Goal: Task Accomplishment & Management: Manage account settings

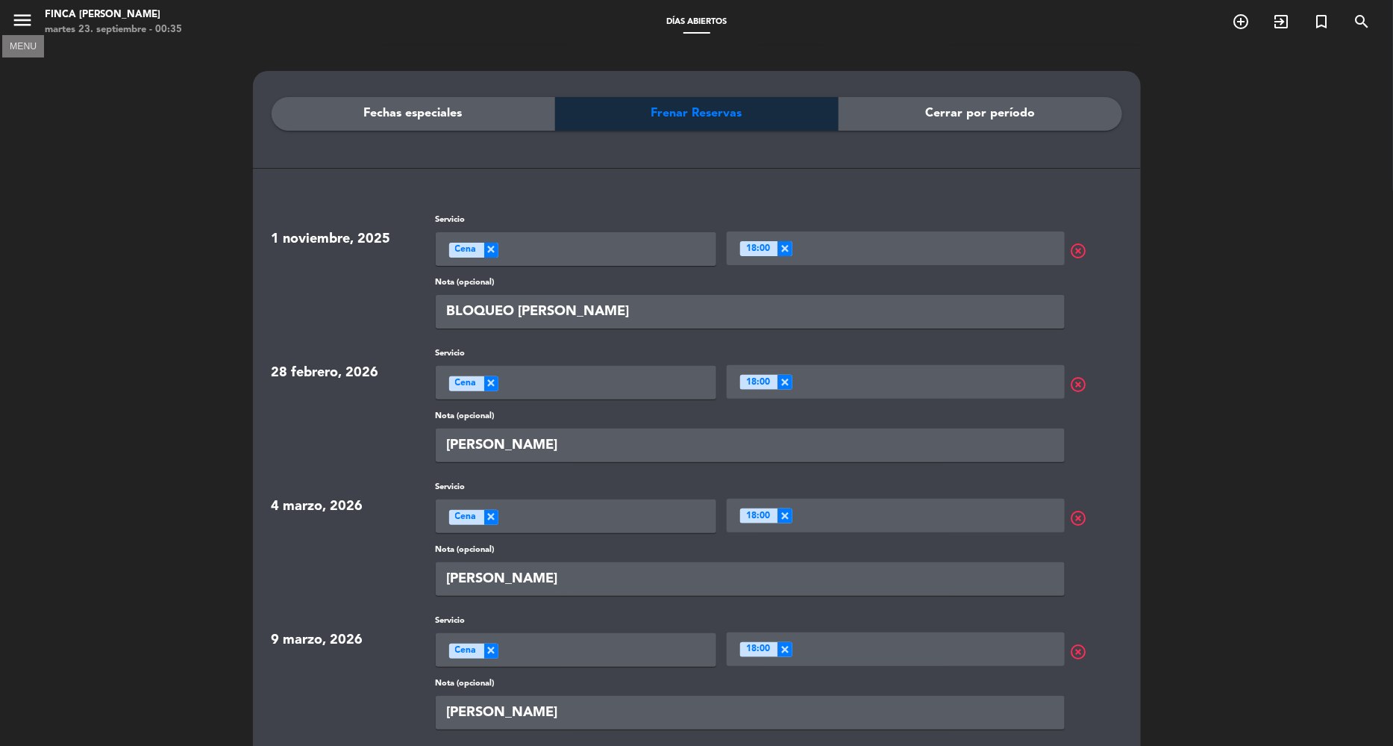
click at [27, 16] on icon "menu" at bounding box center [22, 20] width 22 height 22
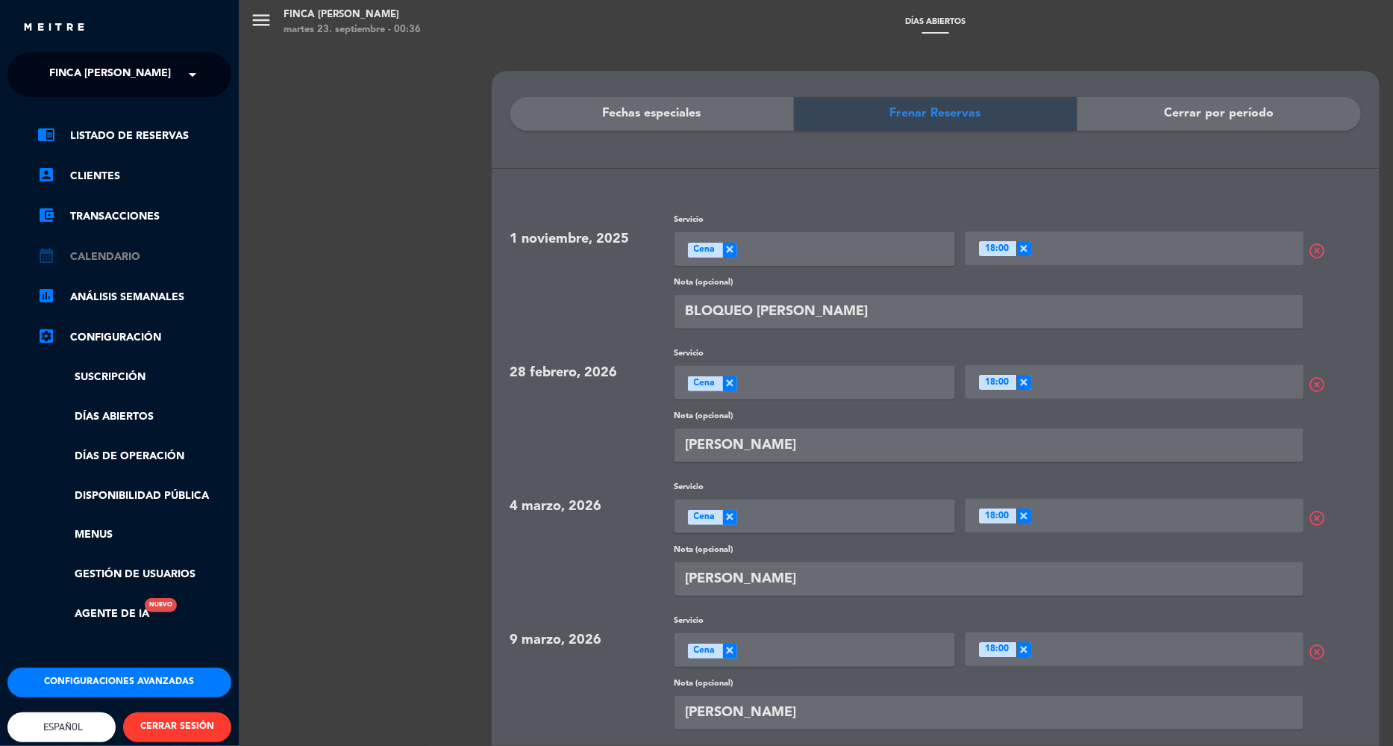
click at [112, 252] on link "calendar_month Calendario" at bounding box center [134, 257] width 194 height 18
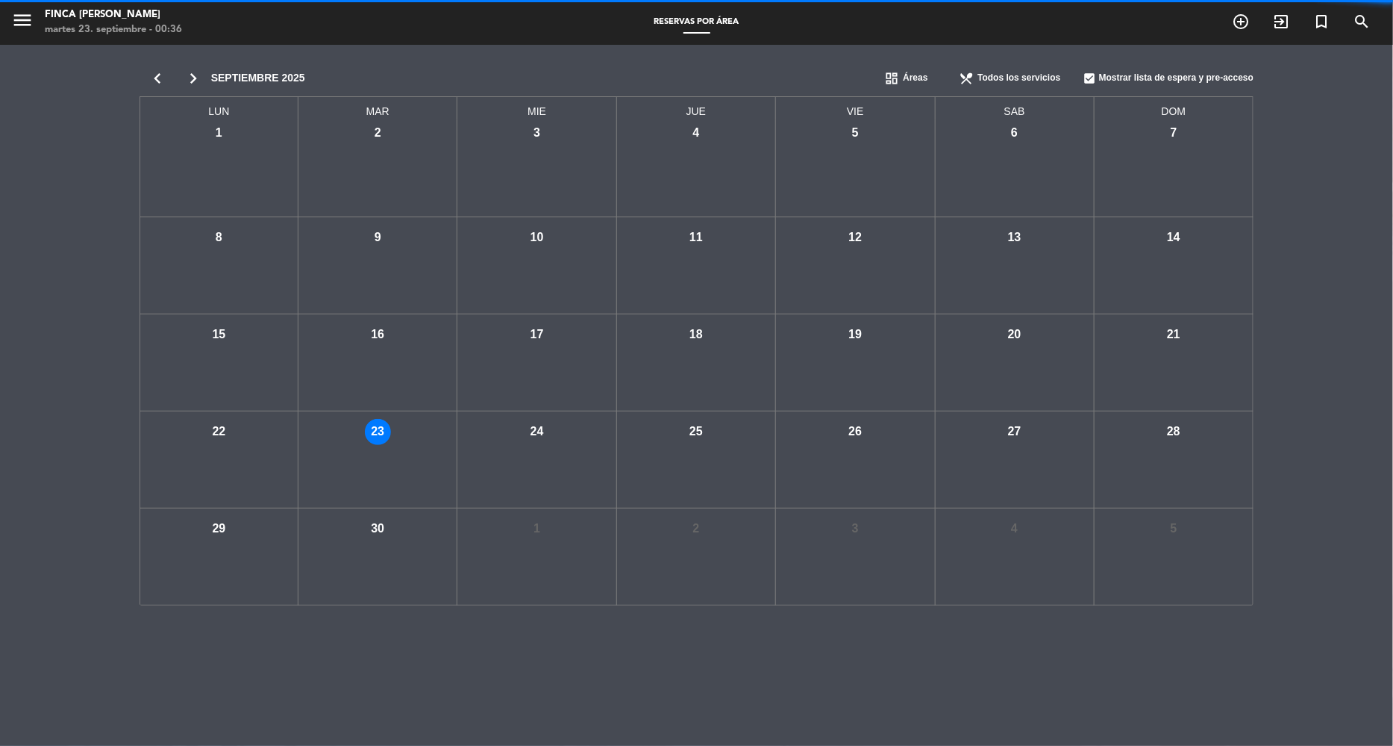
click at [202, 75] on icon "chevron_right" at bounding box center [193, 78] width 36 height 21
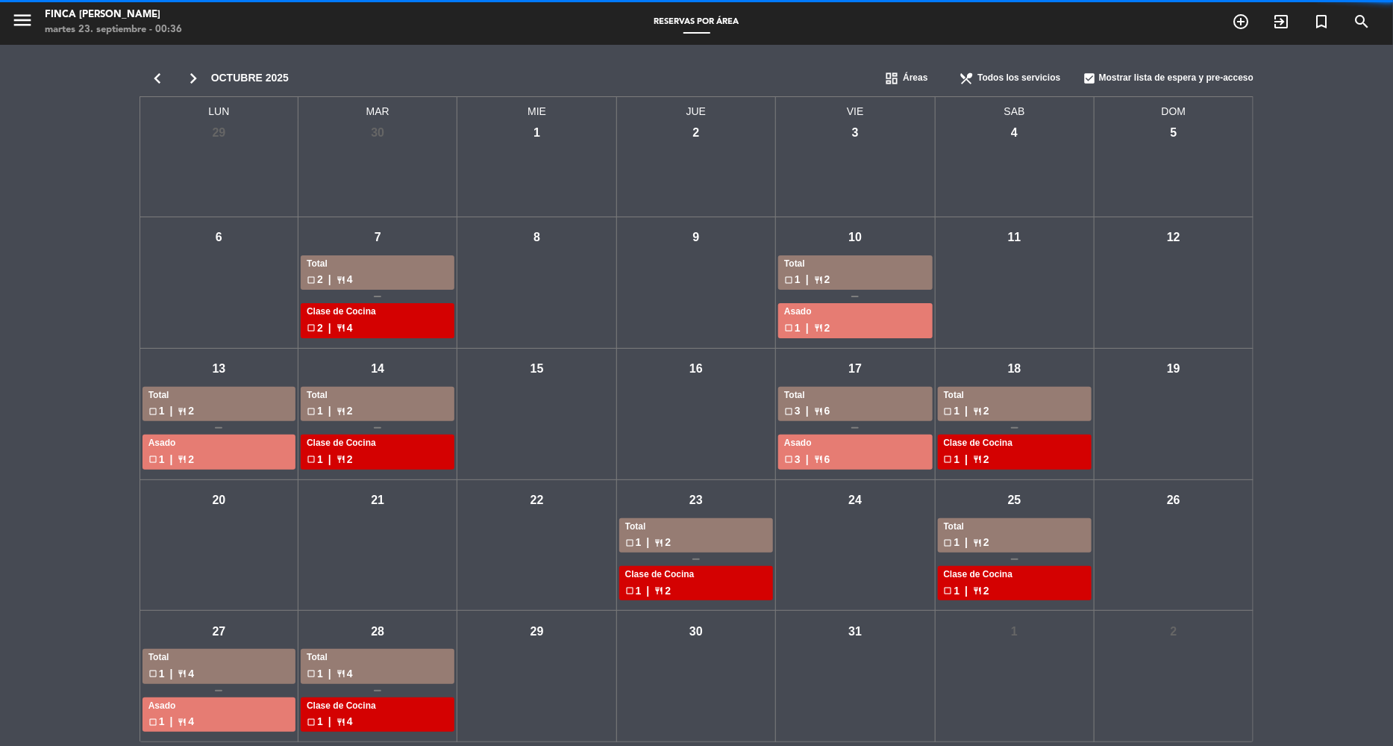
click at [202, 74] on icon "chevron_right" at bounding box center [193, 78] width 36 height 21
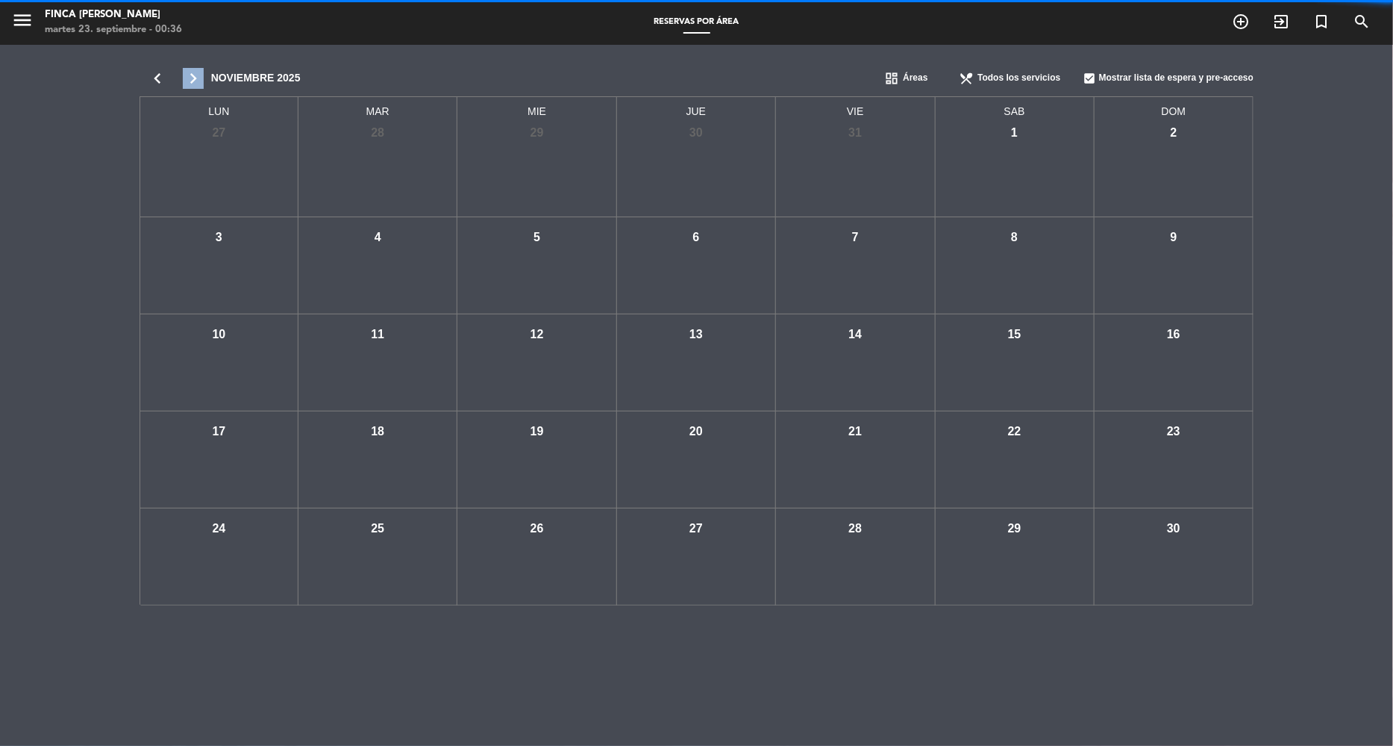
click at [202, 74] on icon "chevron_right" at bounding box center [193, 78] width 36 height 21
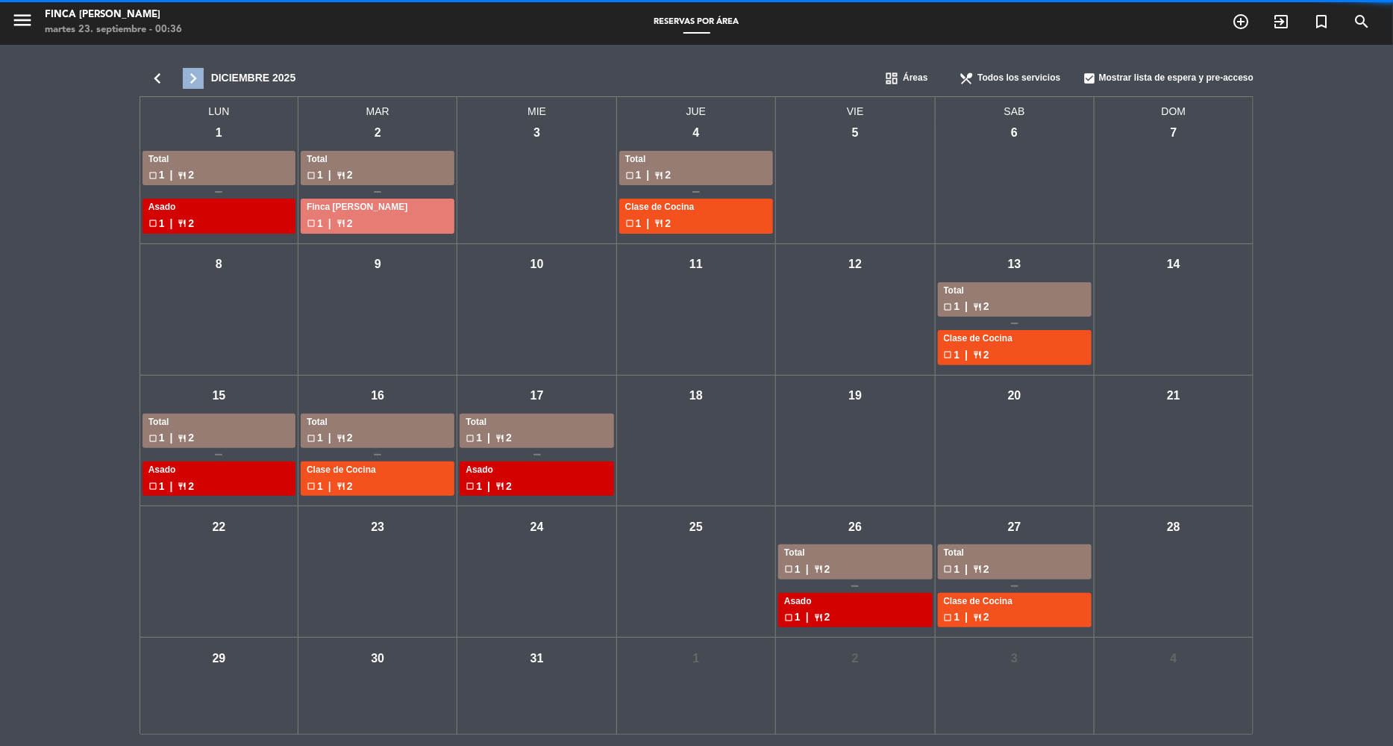
click at [202, 74] on icon "chevron_right" at bounding box center [193, 78] width 36 height 21
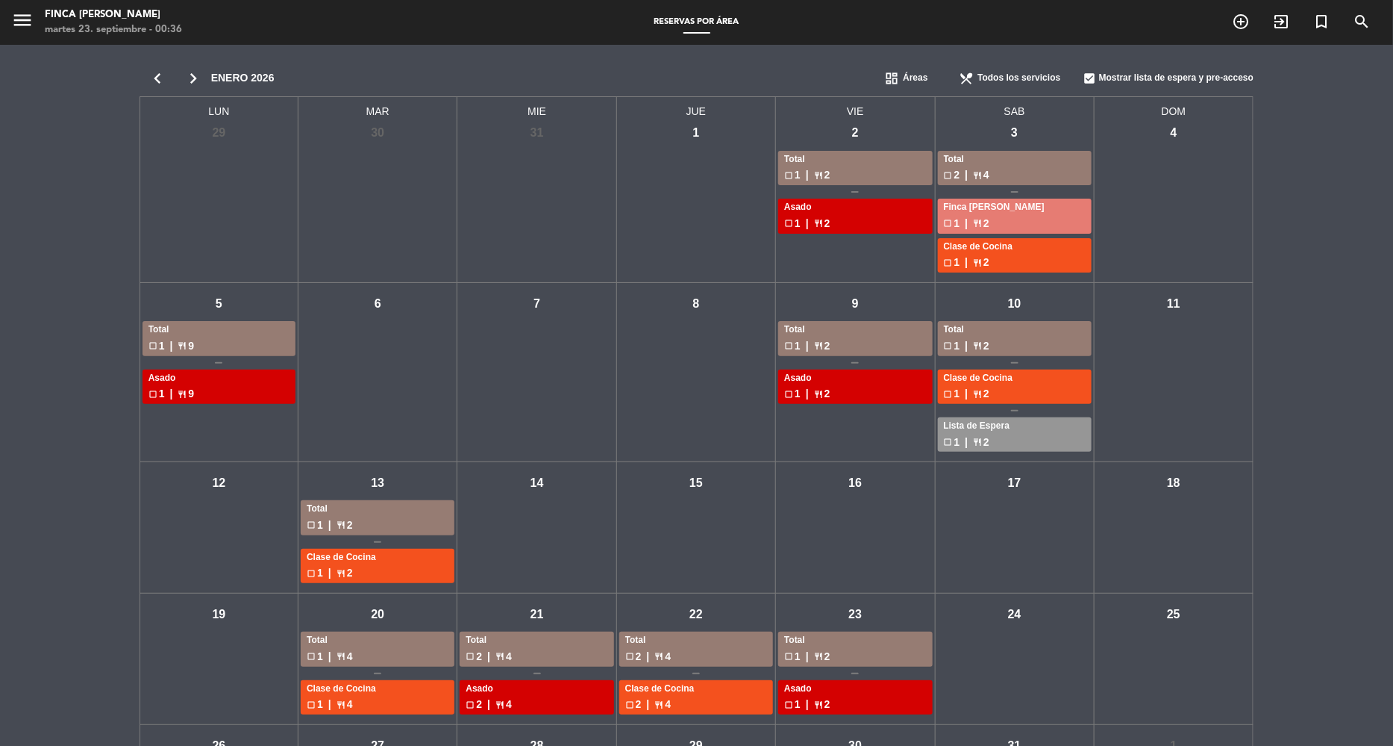
click at [202, 73] on icon "chevron_right" at bounding box center [193, 78] width 36 height 21
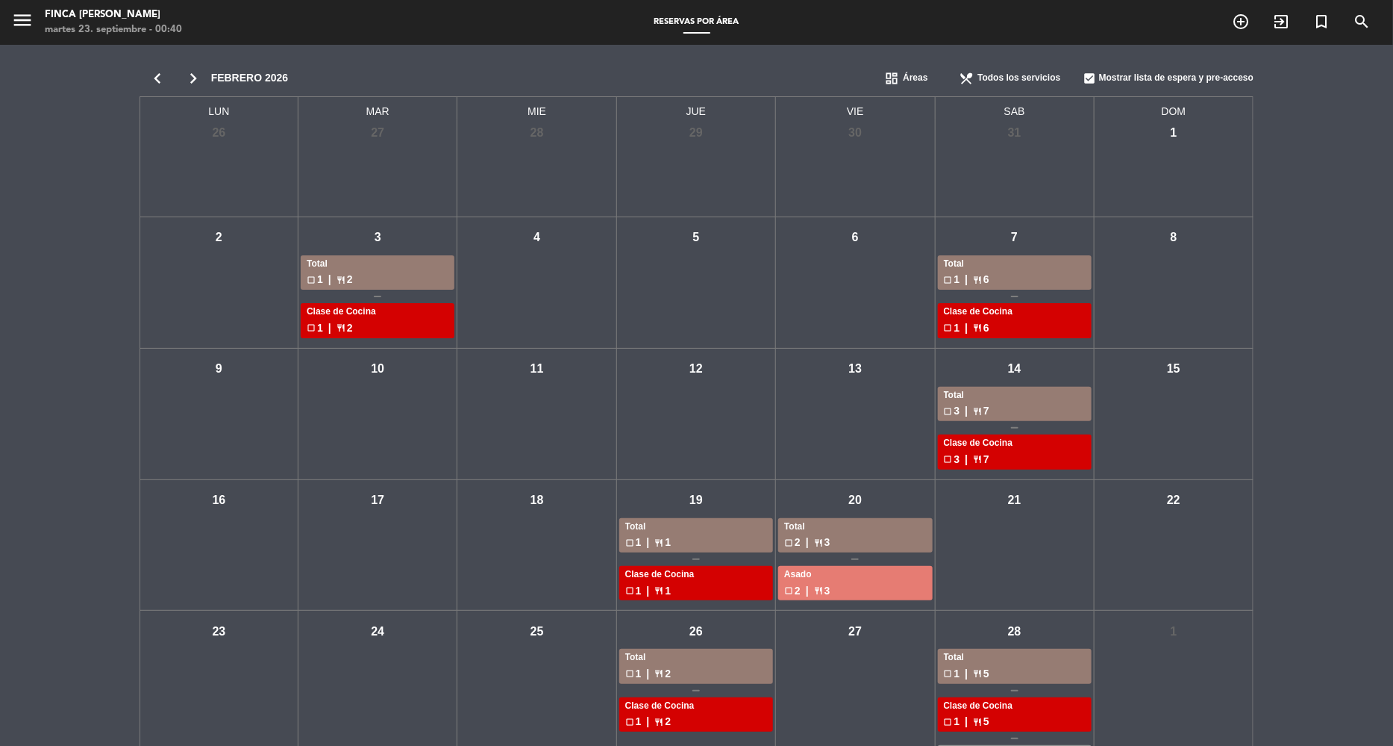
click at [152, 68] on icon "chevron_left" at bounding box center [158, 78] width 36 height 21
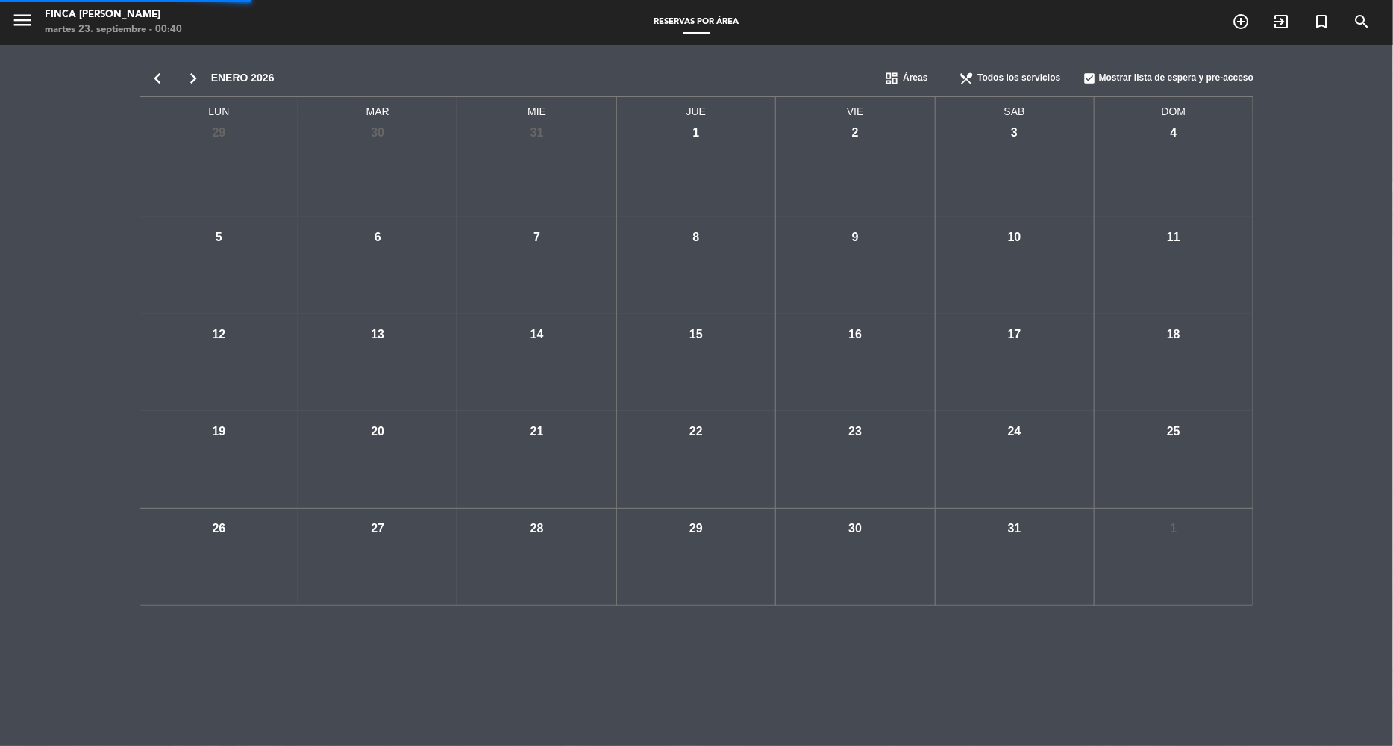
click at [160, 75] on icon "chevron_left" at bounding box center [158, 78] width 36 height 21
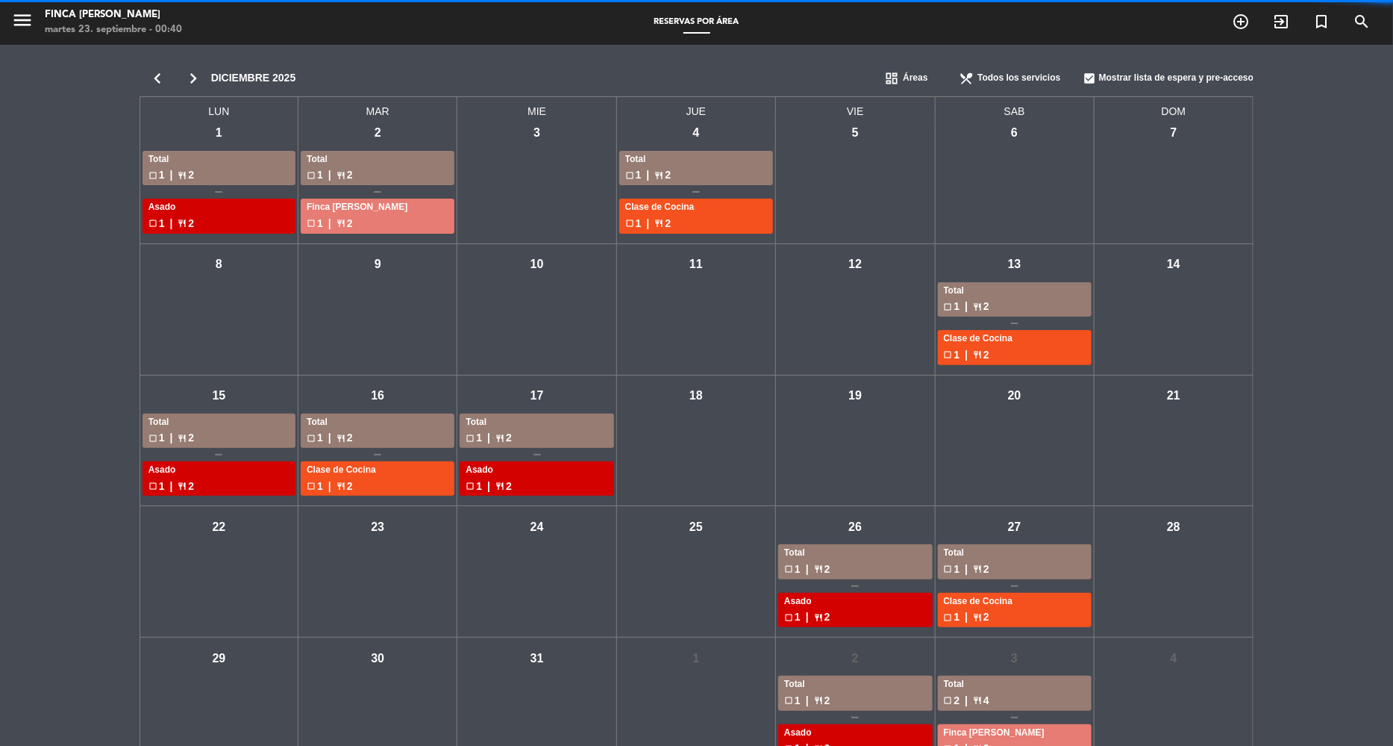
click at [160, 75] on icon "chevron_left" at bounding box center [158, 78] width 36 height 21
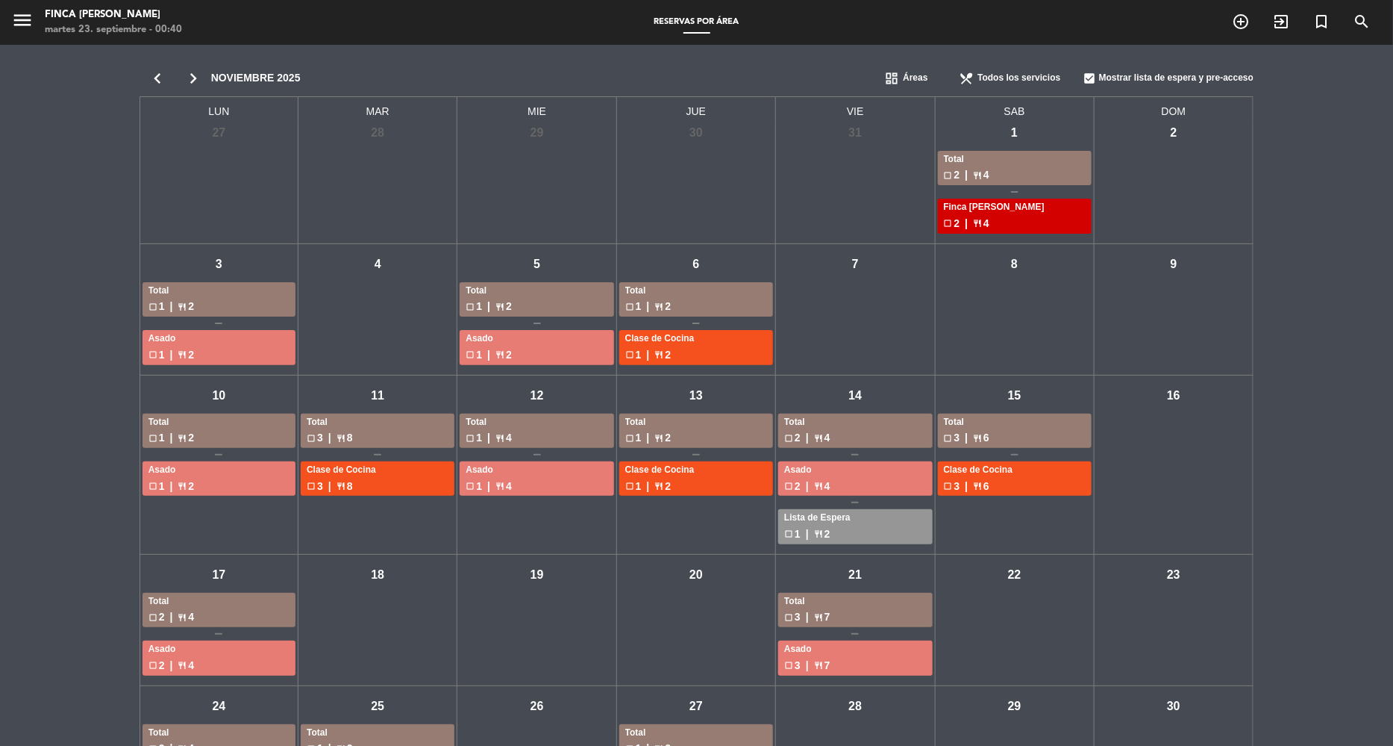
click at [1008, 218] on div "check_box_outline_blank 2 | restaurant 4" at bounding box center [1015, 223] width 142 height 17
click at [999, 169] on div "check_box_outline_blank 2 | restaurant 4" at bounding box center [1015, 174] width 142 height 17
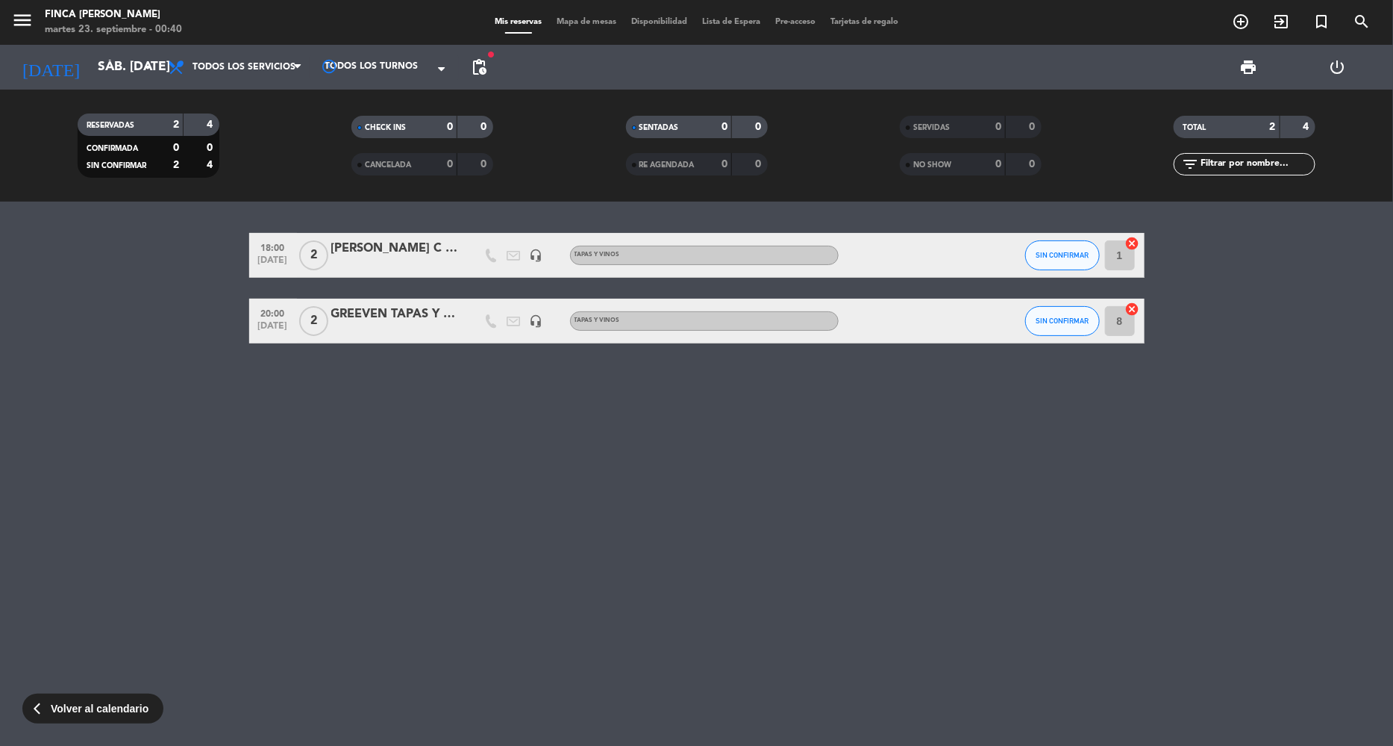
click at [354, 322] on div "GREEVEN TAPAS Y VINOS" at bounding box center [394, 314] width 127 height 19
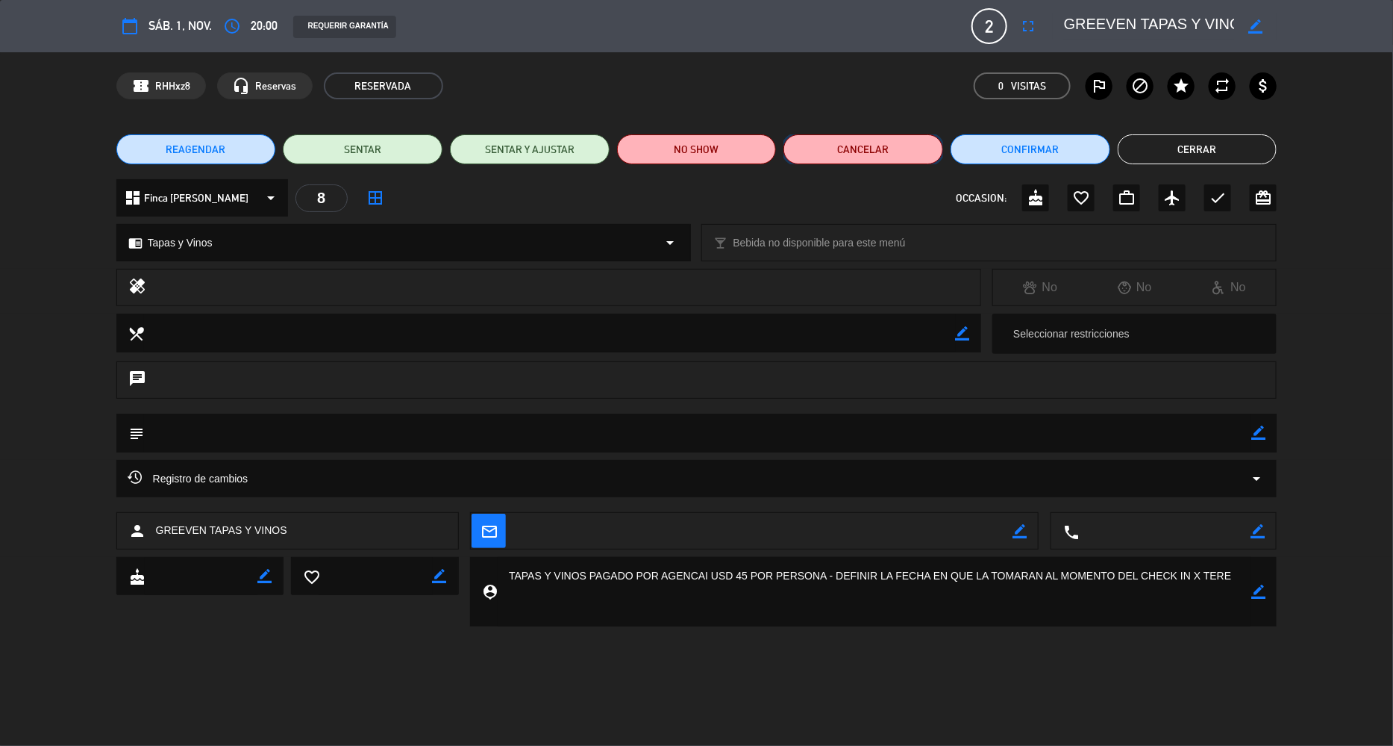
click at [867, 143] on button "Cancelar" at bounding box center [864, 149] width 160 height 30
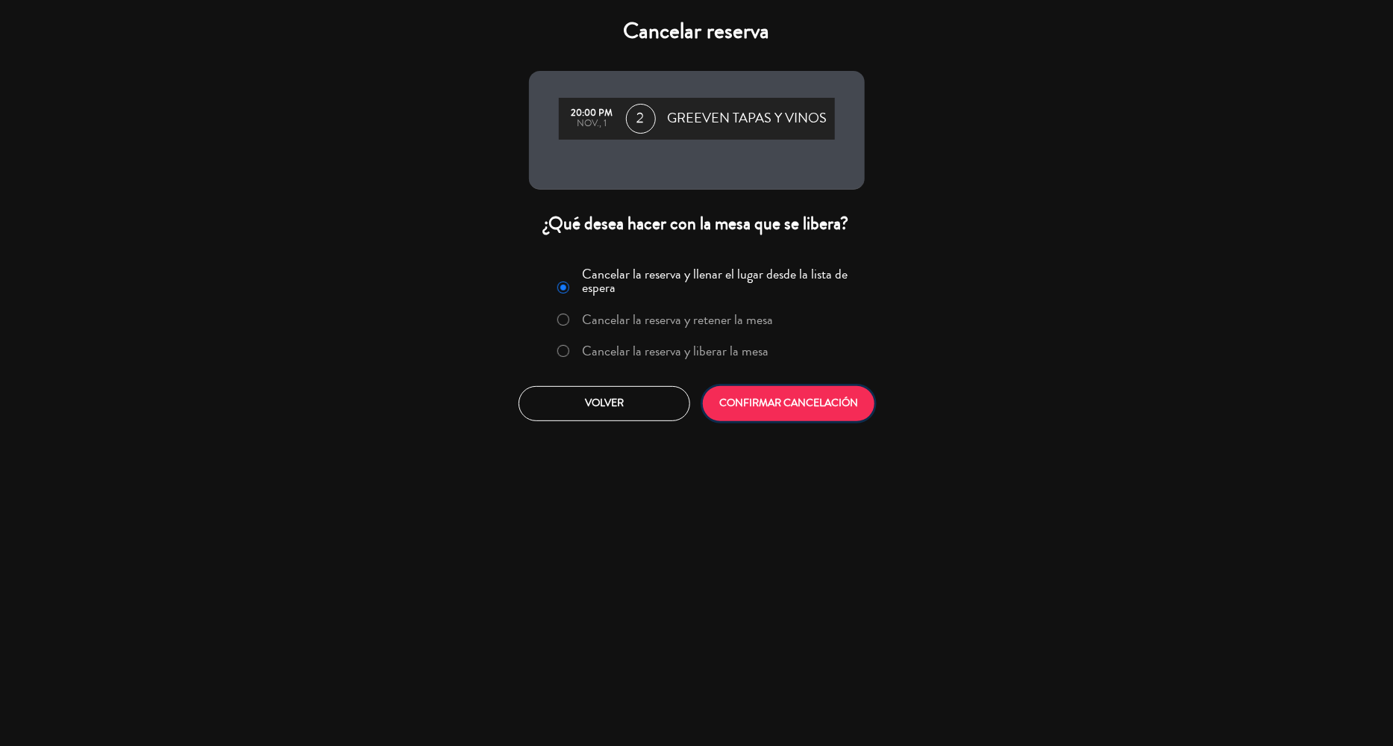
click at [777, 401] on button "CONFIRMAR CANCELACIÓN" at bounding box center [789, 403] width 172 height 35
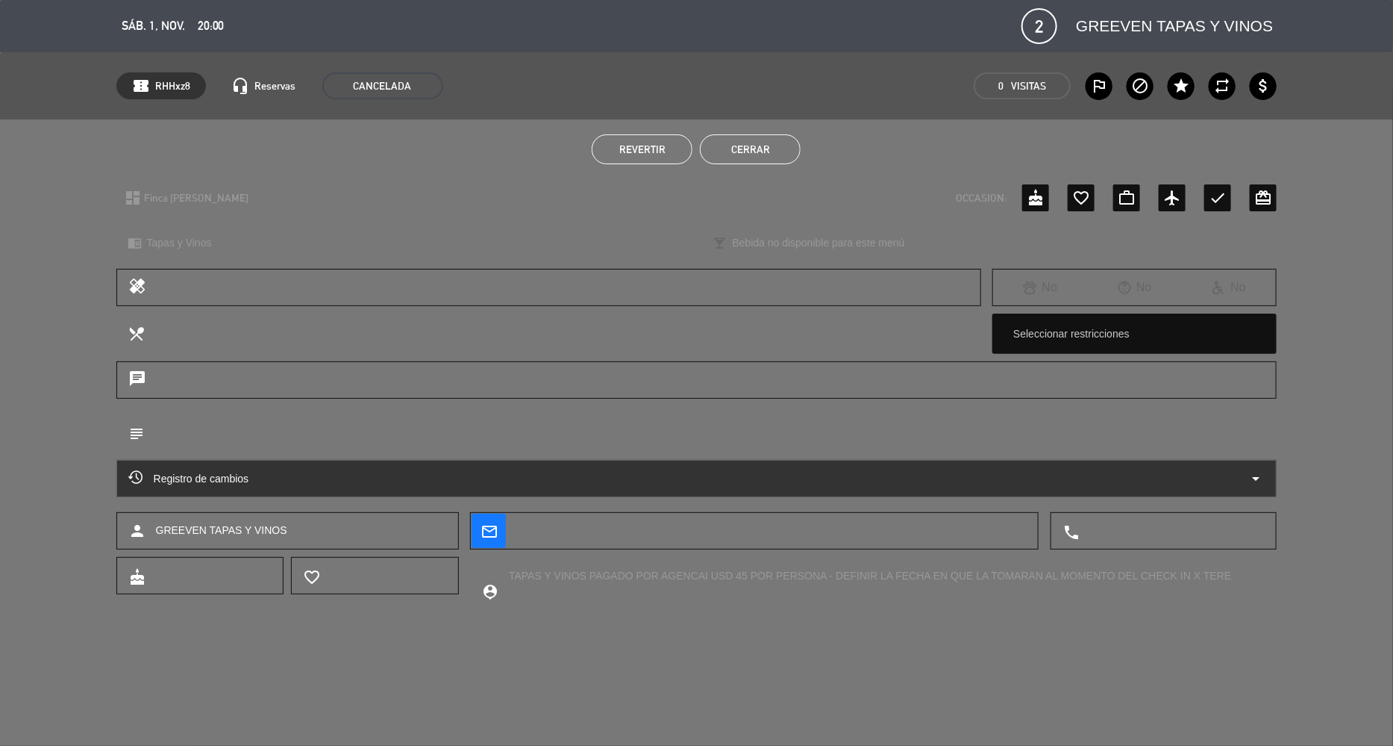
click at [774, 151] on button "Cerrar" at bounding box center [750, 149] width 101 height 30
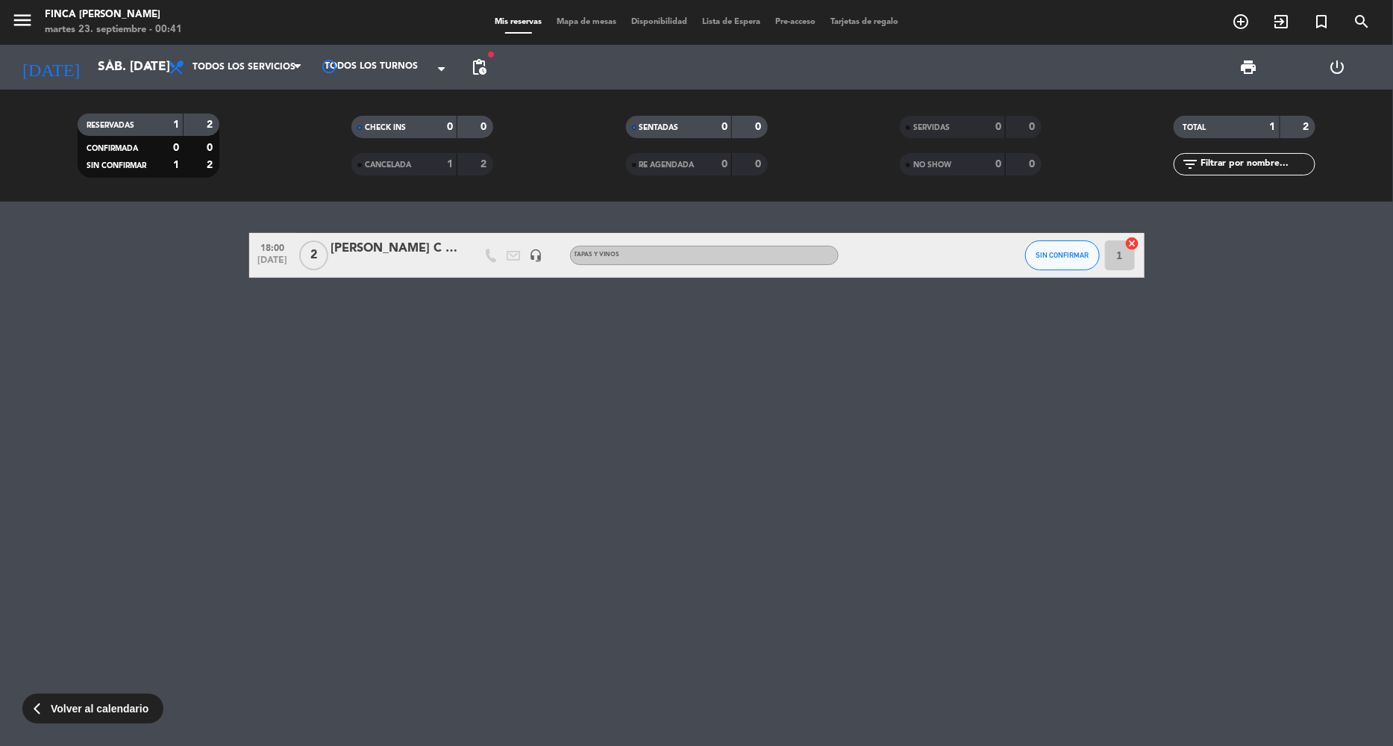
click at [406, 246] on div "[PERSON_NAME] C - INTO THE VINEYARD" at bounding box center [394, 248] width 127 height 19
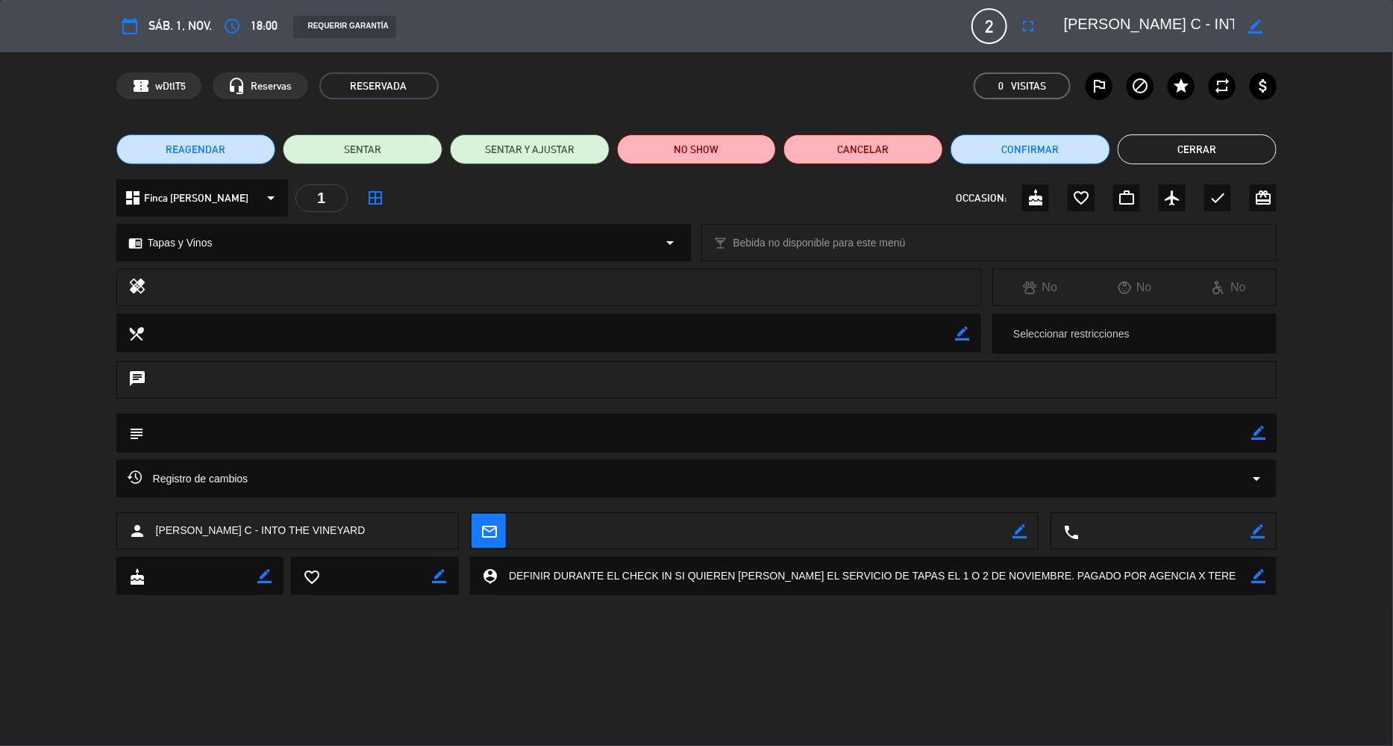
click at [240, 152] on button "REAGENDAR" at bounding box center [196, 149] width 160 height 30
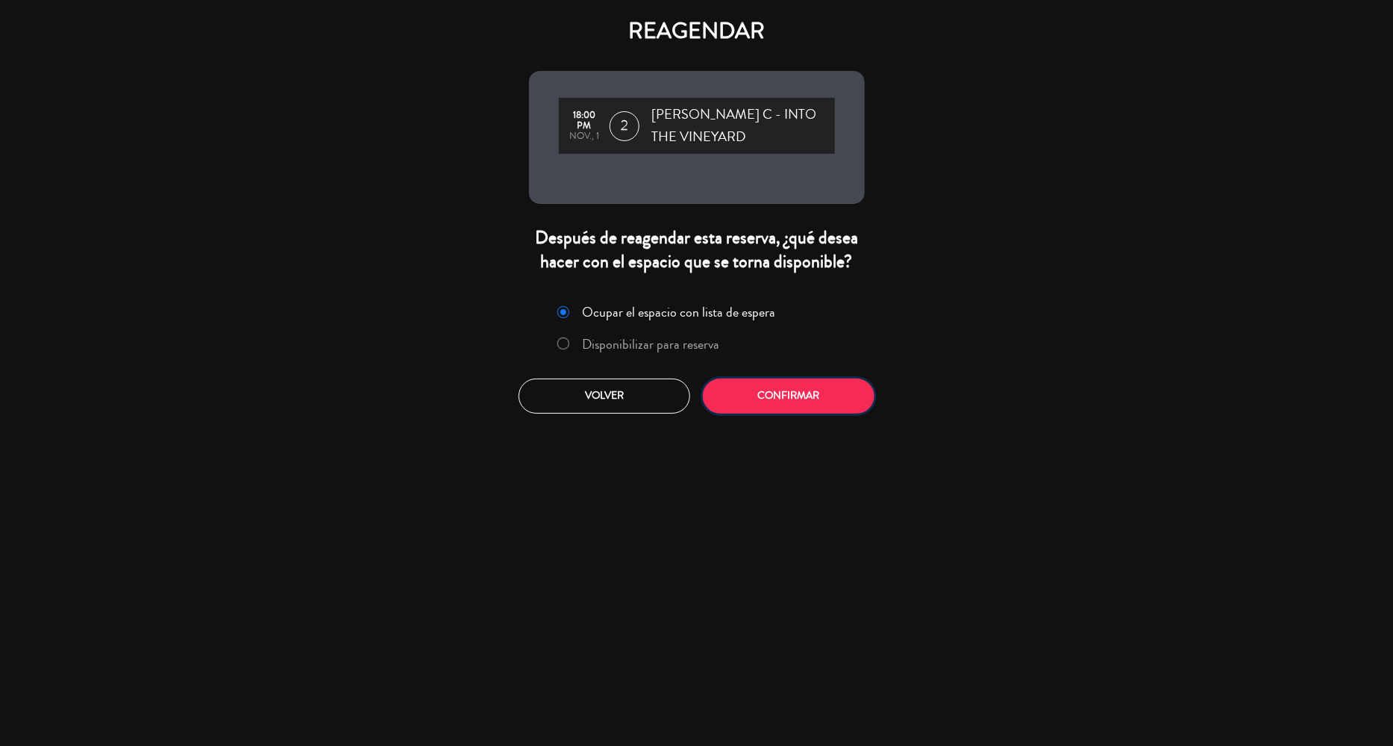
click at [765, 395] on button "Confirmar" at bounding box center [789, 395] width 172 height 35
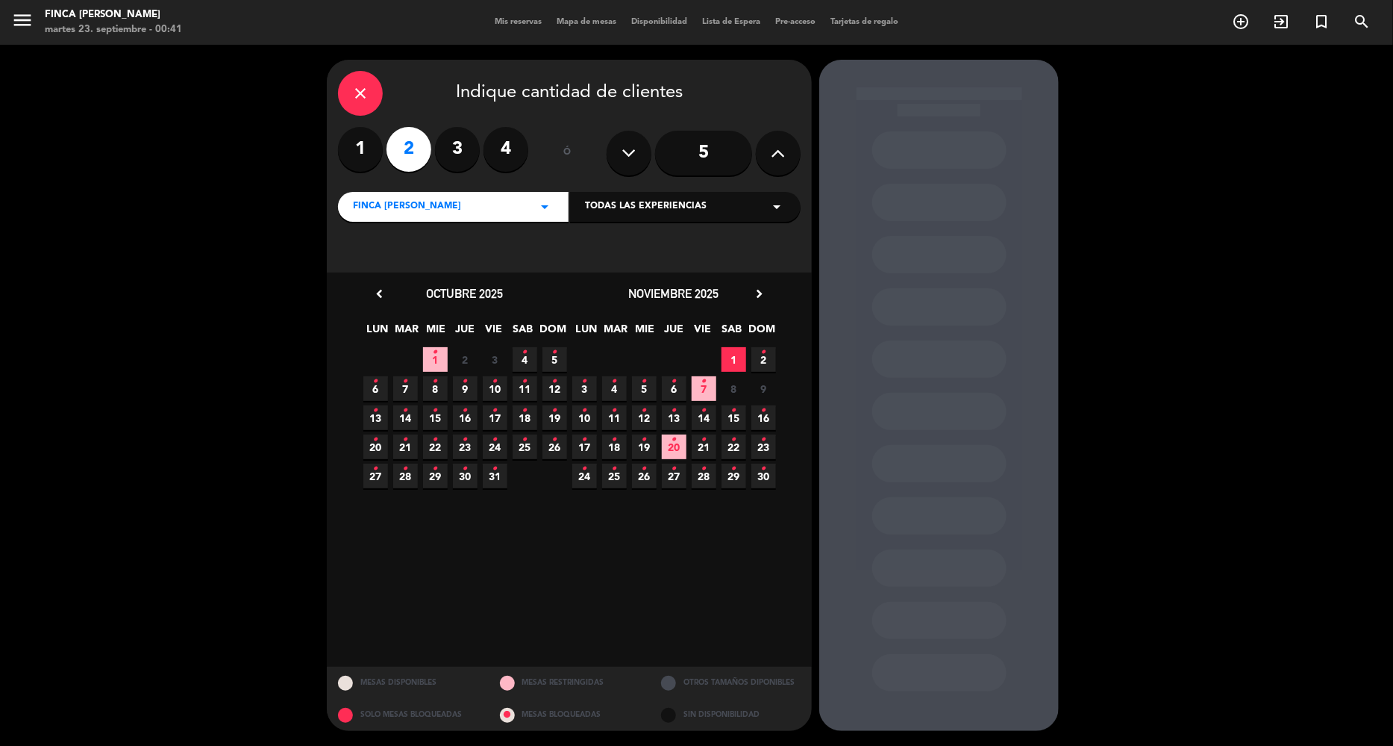
click at [761, 357] on icon "•" at bounding box center [763, 352] width 5 height 24
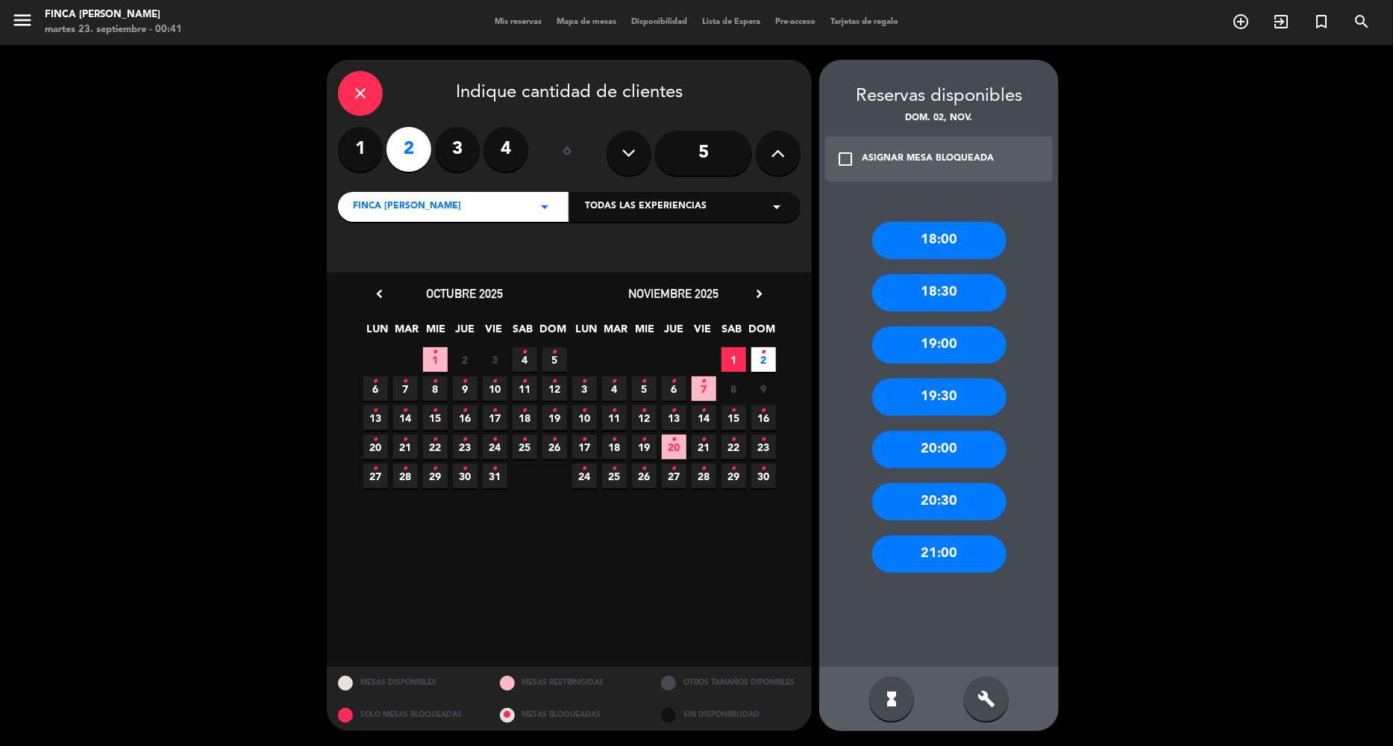
click at [933, 451] on div "20:00" at bounding box center [939, 449] width 134 height 37
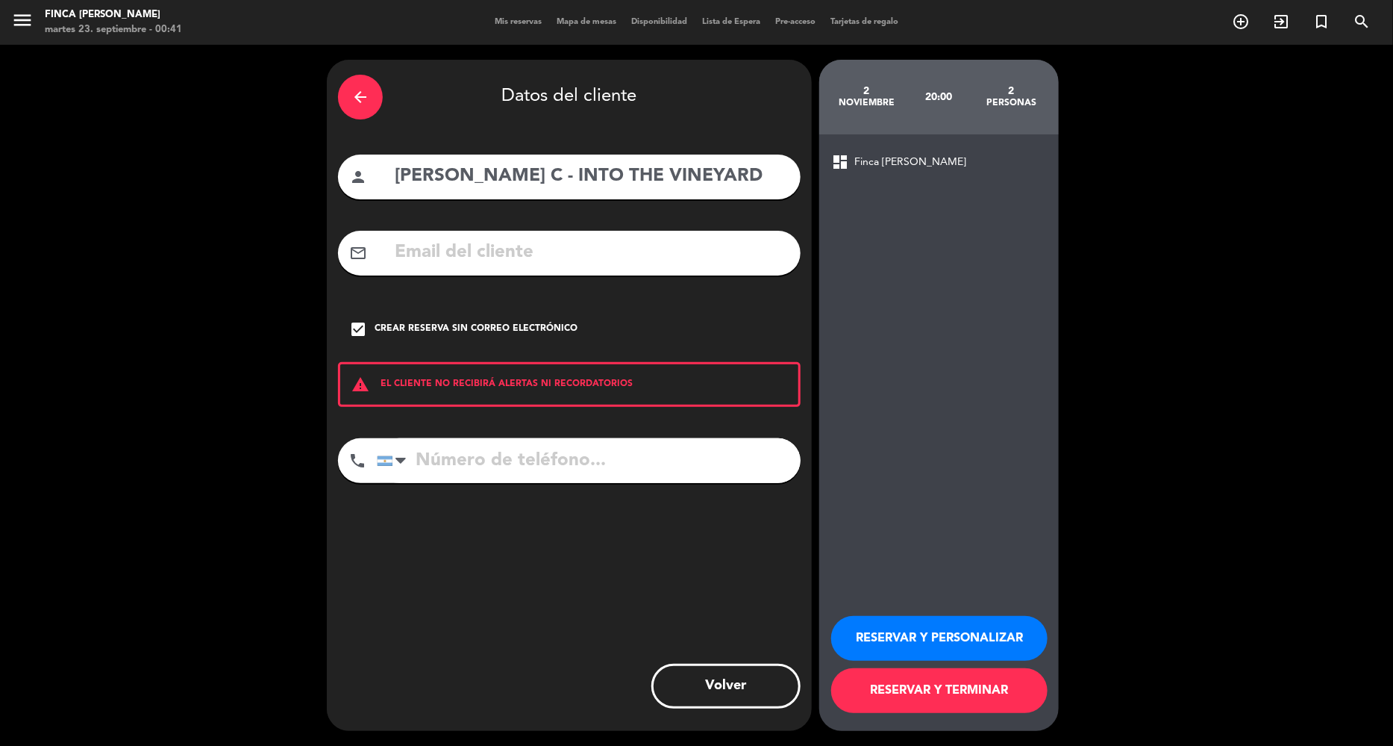
click at [957, 640] on button "RESERVAR Y PERSONALIZAR" at bounding box center [939, 638] width 216 height 45
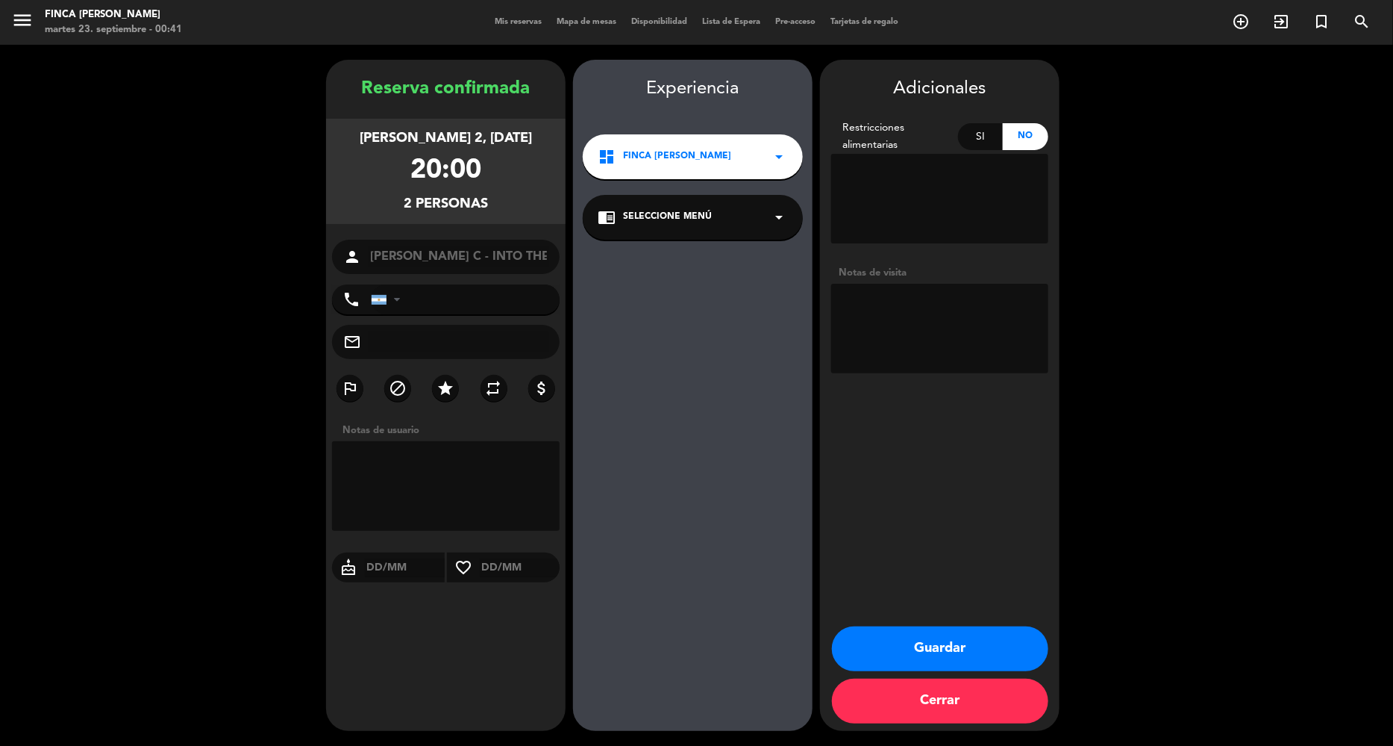
click at [734, 215] on div "chrome_reader_mode Seleccione Menú arrow_drop_down" at bounding box center [693, 217] width 220 height 45
click at [708, 260] on div "Tapas y Vinos" at bounding box center [693, 258] width 190 height 15
click at [967, 643] on button "Guardar" at bounding box center [940, 648] width 216 height 45
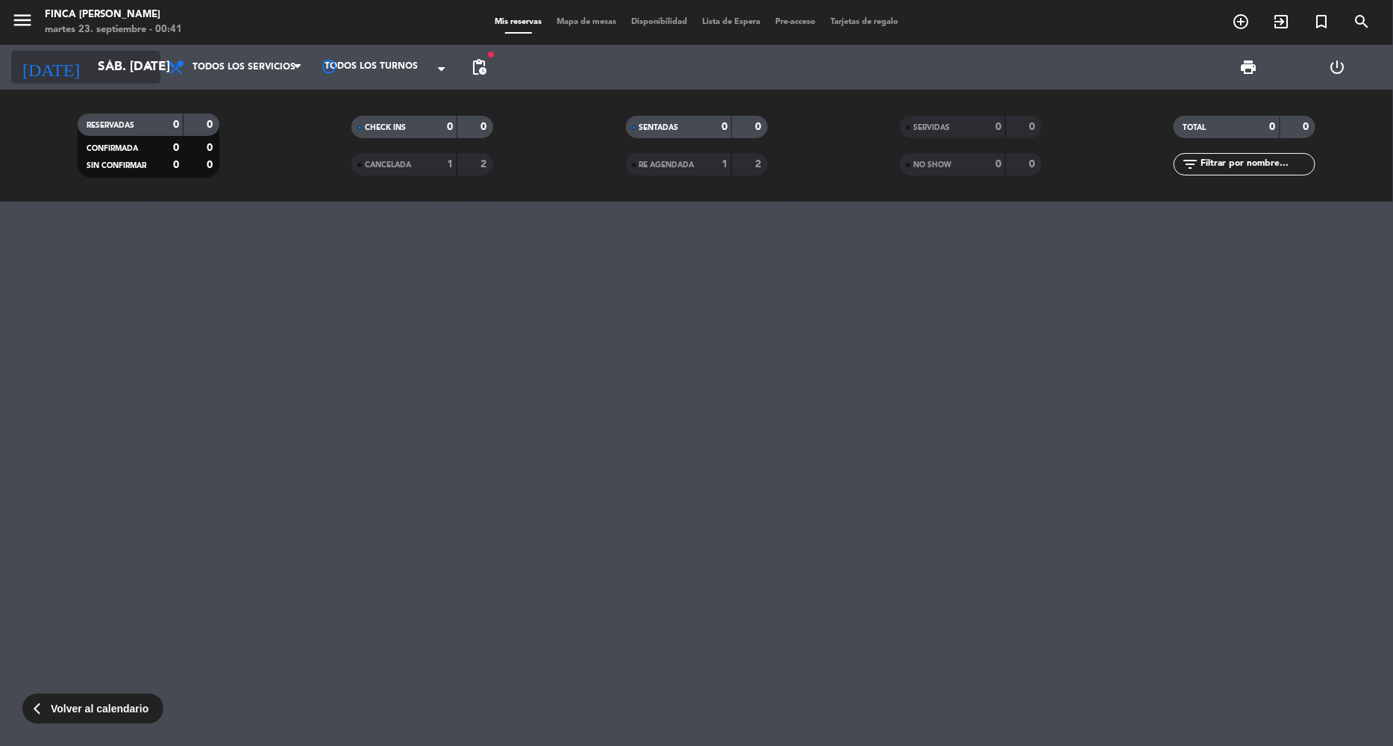
click at [131, 66] on input "sáb. [DATE]" at bounding box center [173, 67] width 166 height 30
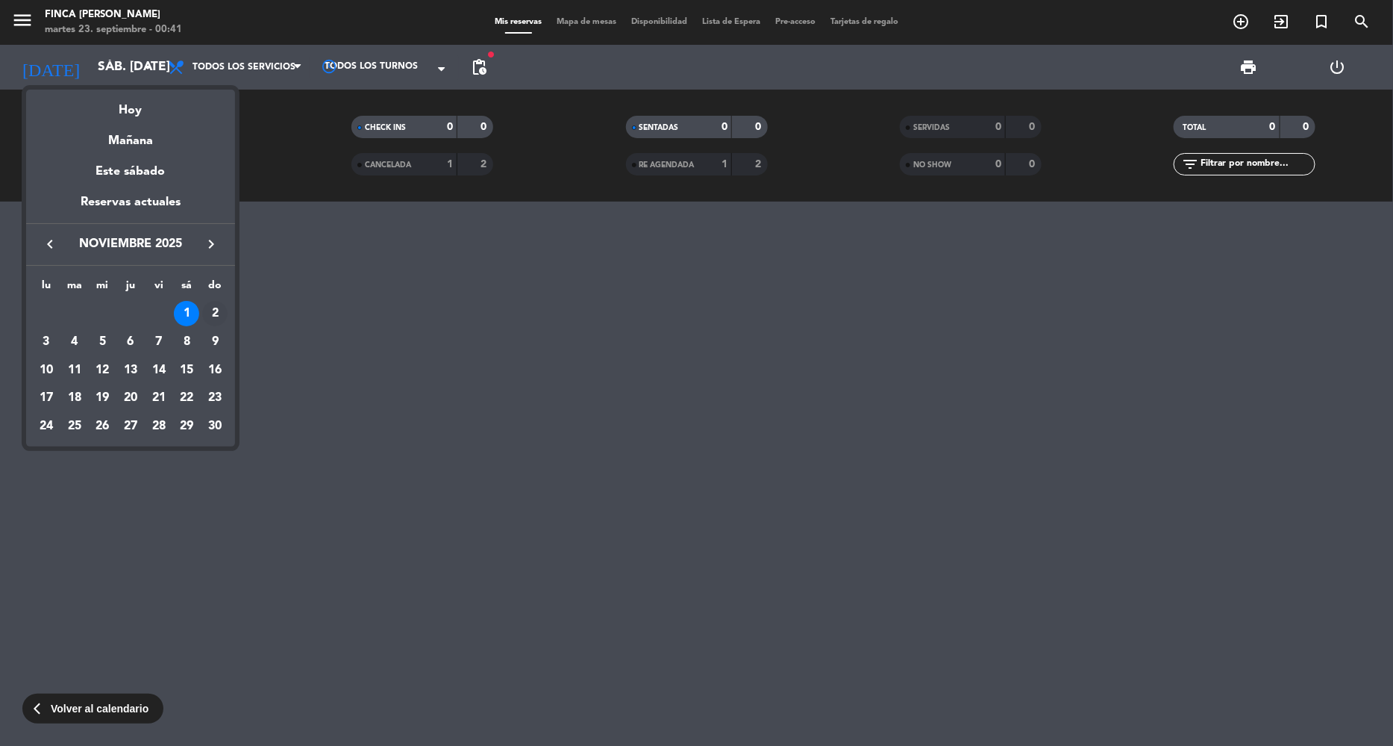
click at [206, 309] on div "2" at bounding box center [214, 313] width 25 height 25
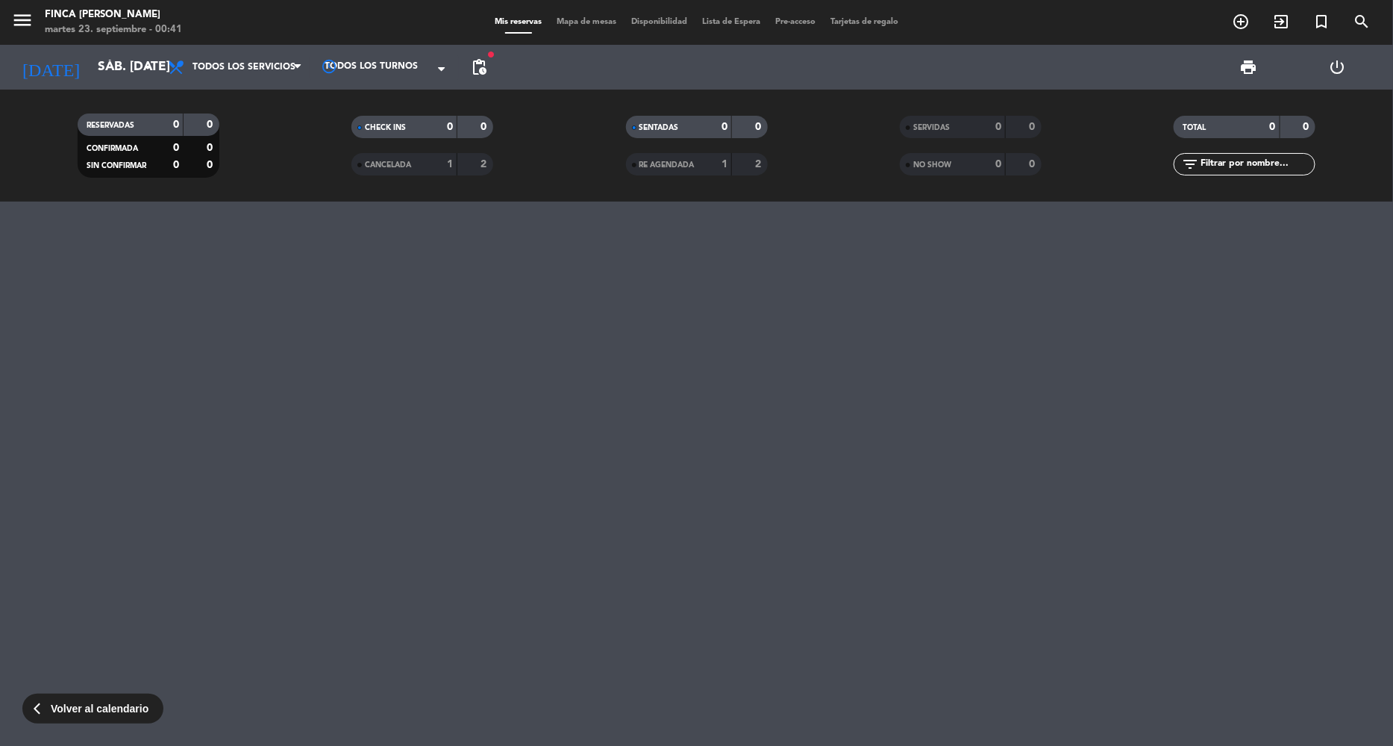
type input "dom. [DATE]"
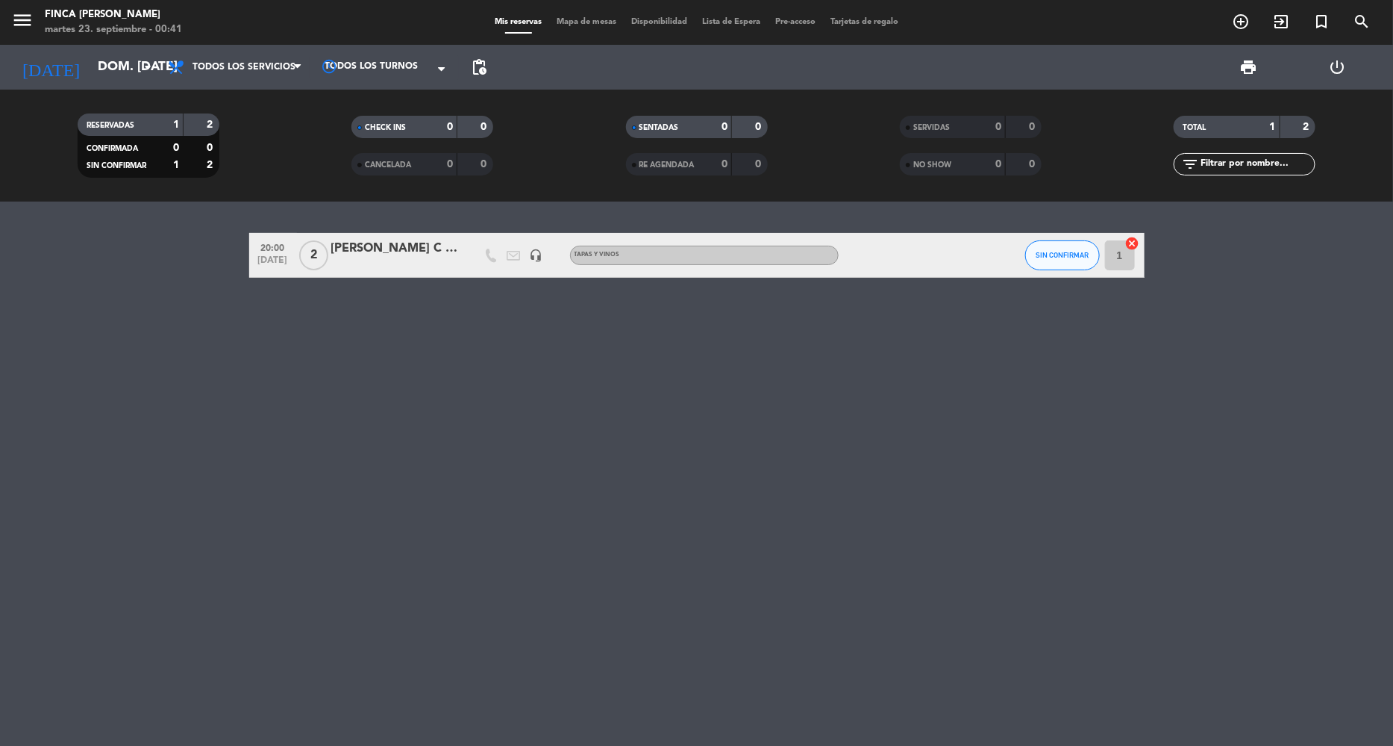
click at [376, 247] on div "[PERSON_NAME] C - INTO THE VINEYARD" at bounding box center [394, 248] width 127 height 19
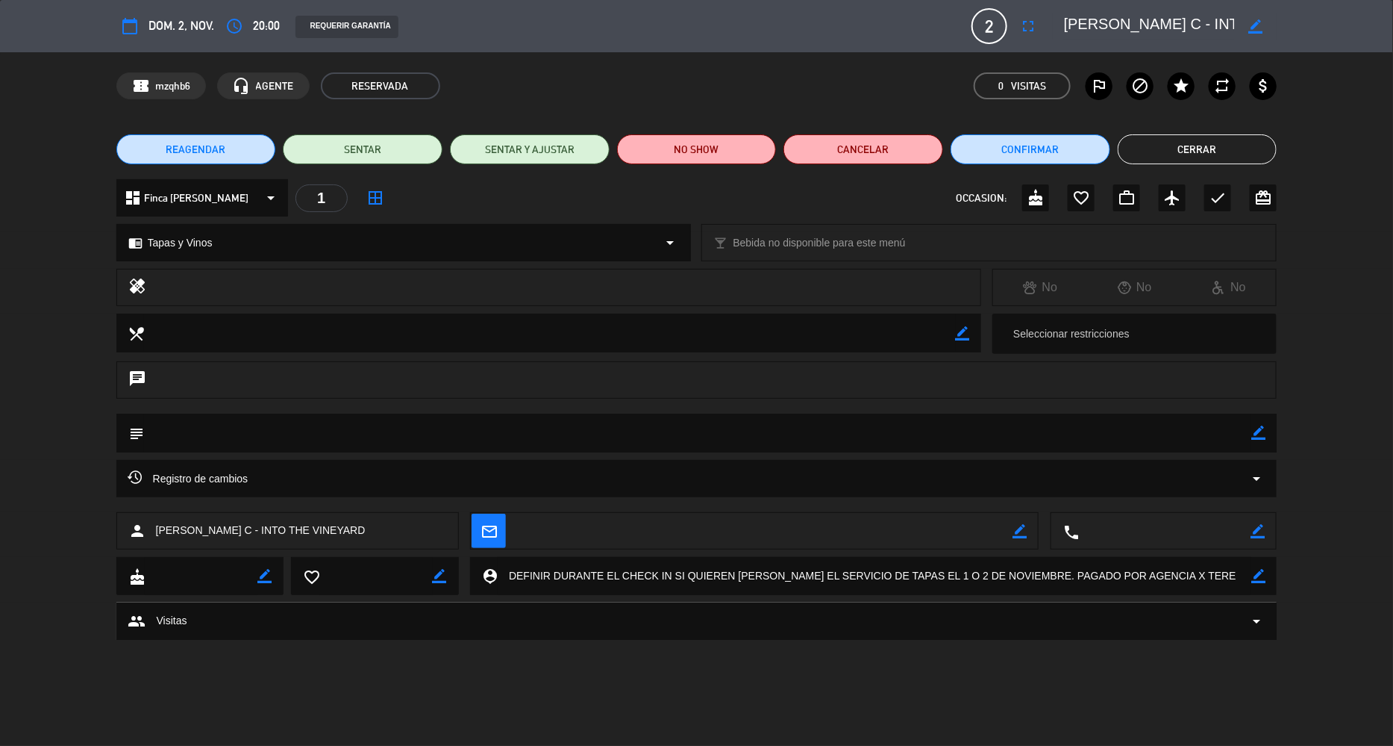
click at [136, 25] on icon "calendar_today" at bounding box center [130, 26] width 18 height 18
click at [1181, 151] on button "Cerrar" at bounding box center [1198, 149] width 160 height 30
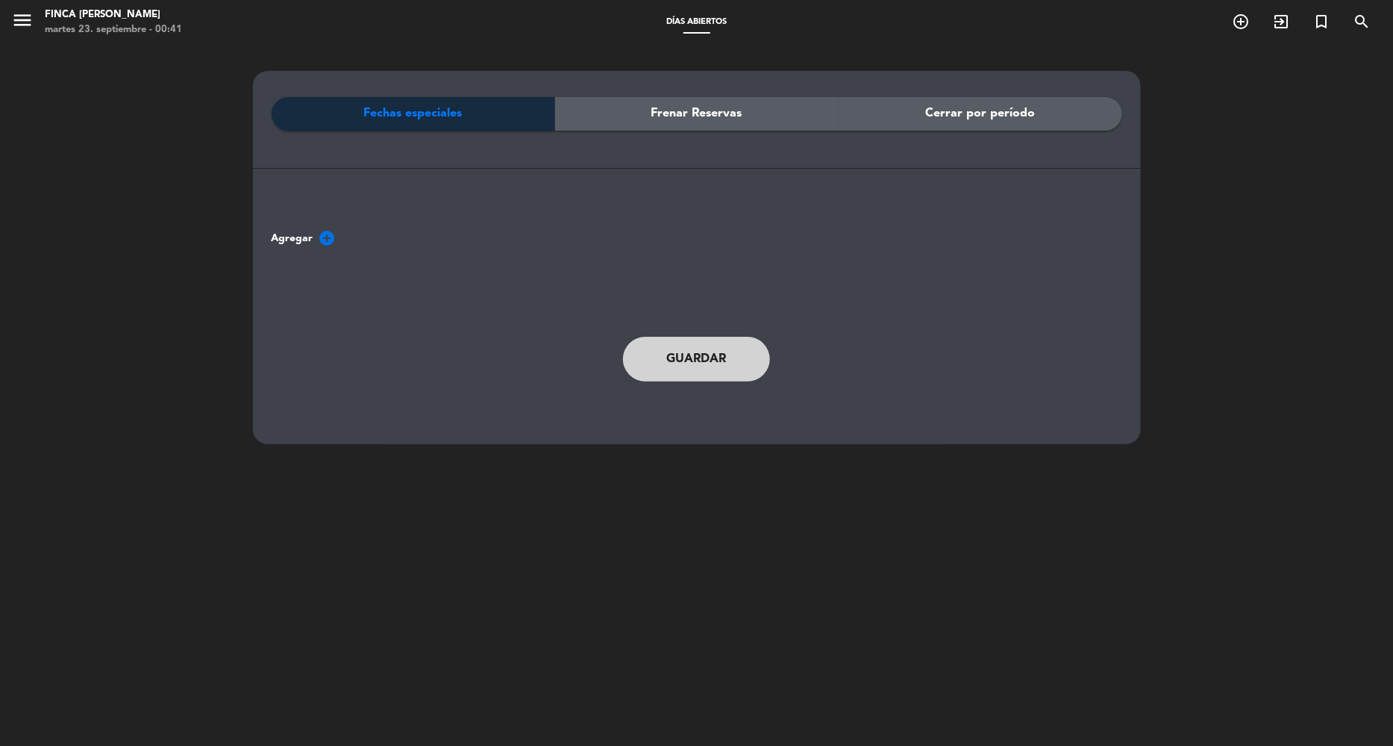
click at [739, 114] on span "Frenar Reservas" at bounding box center [697, 113] width 91 height 19
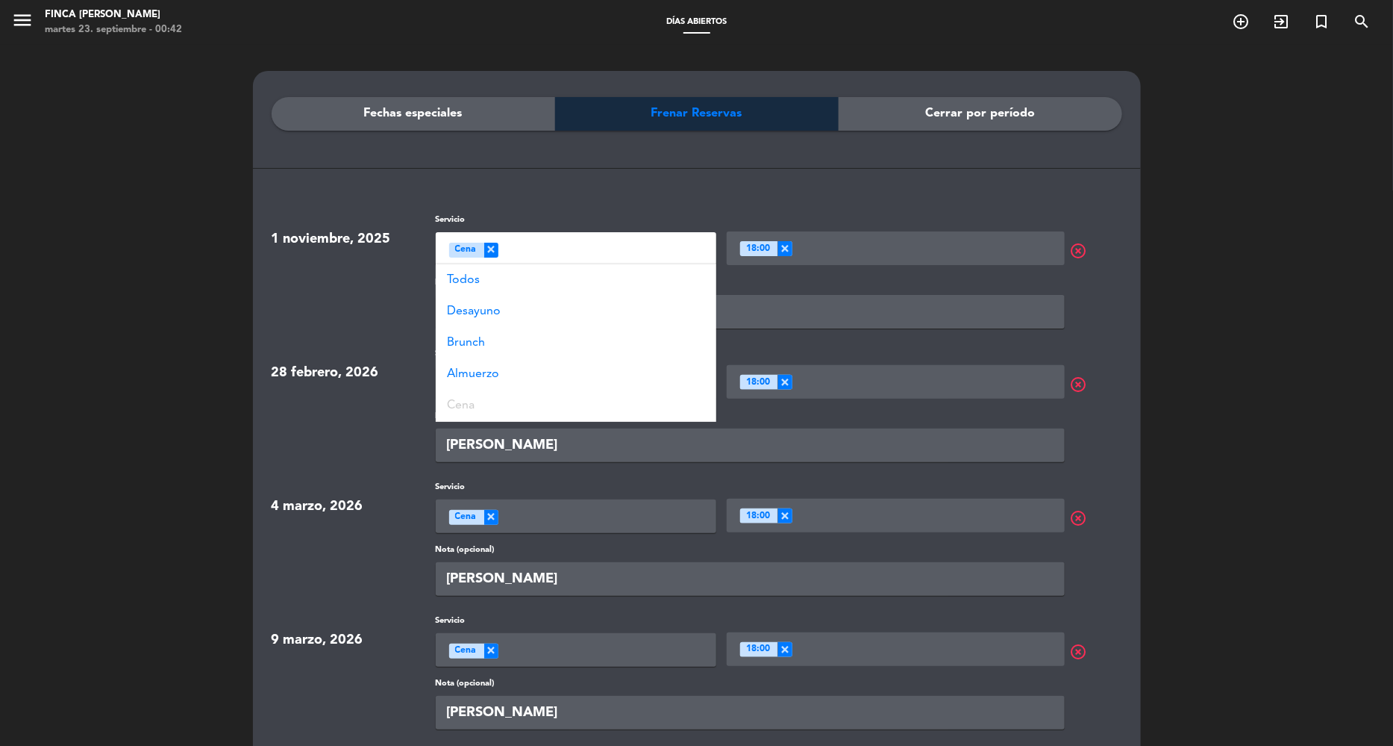
click at [568, 243] on div "Seleccione un servicio × Cena" at bounding box center [576, 249] width 281 height 34
click at [489, 287] on div "Todos" at bounding box center [576, 279] width 281 height 31
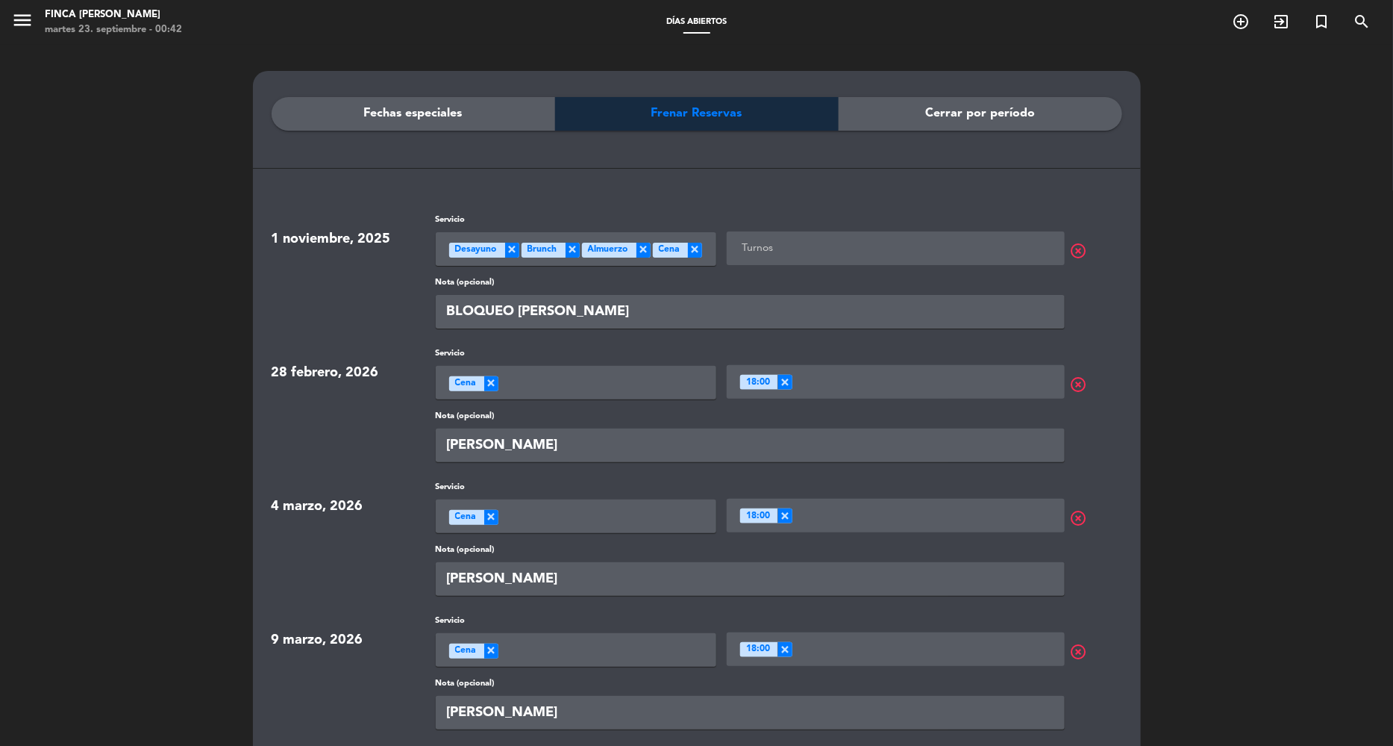
click at [671, 179] on div "Fechas especiales Frenar Reservas Cerrar por período" at bounding box center [697, 155] width 851 height 116
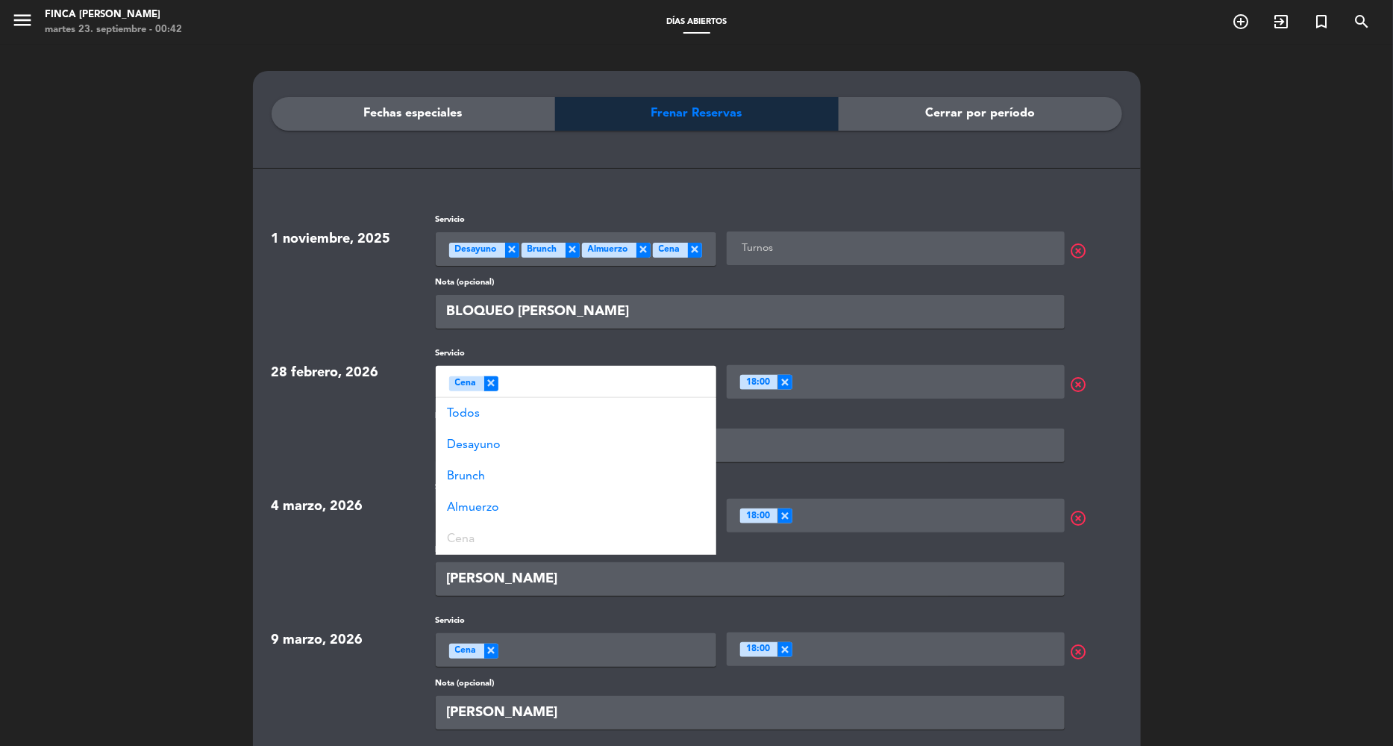
click at [590, 386] on div "Seleccione un servicio × Cena" at bounding box center [576, 383] width 281 height 34
click at [581, 411] on div "Todos" at bounding box center [576, 413] width 281 height 31
click at [399, 308] on span "1 noviembre, 2025" at bounding box center [354, 270] width 164 height 115
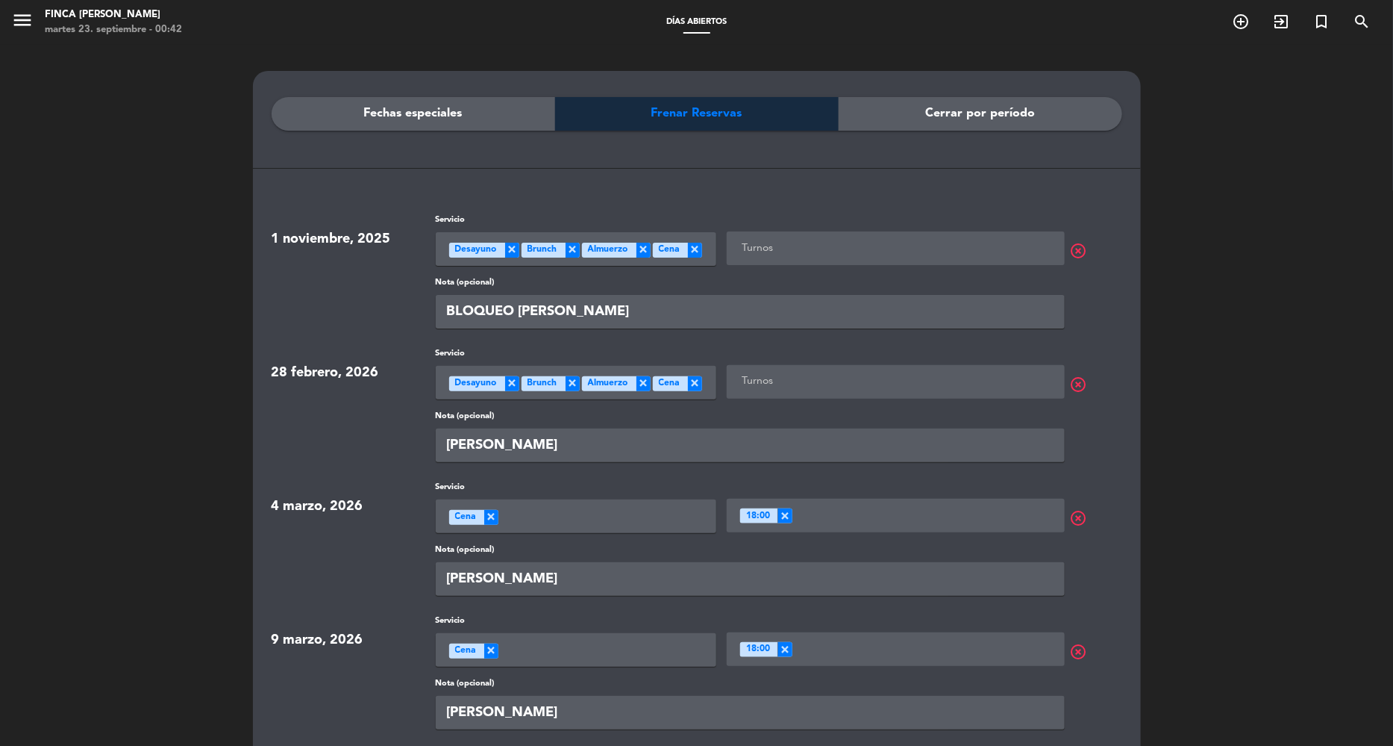
click at [528, 513] on div "Seleccione un servicio × Cena" at bounding box center [576, 516] width 281 height 34
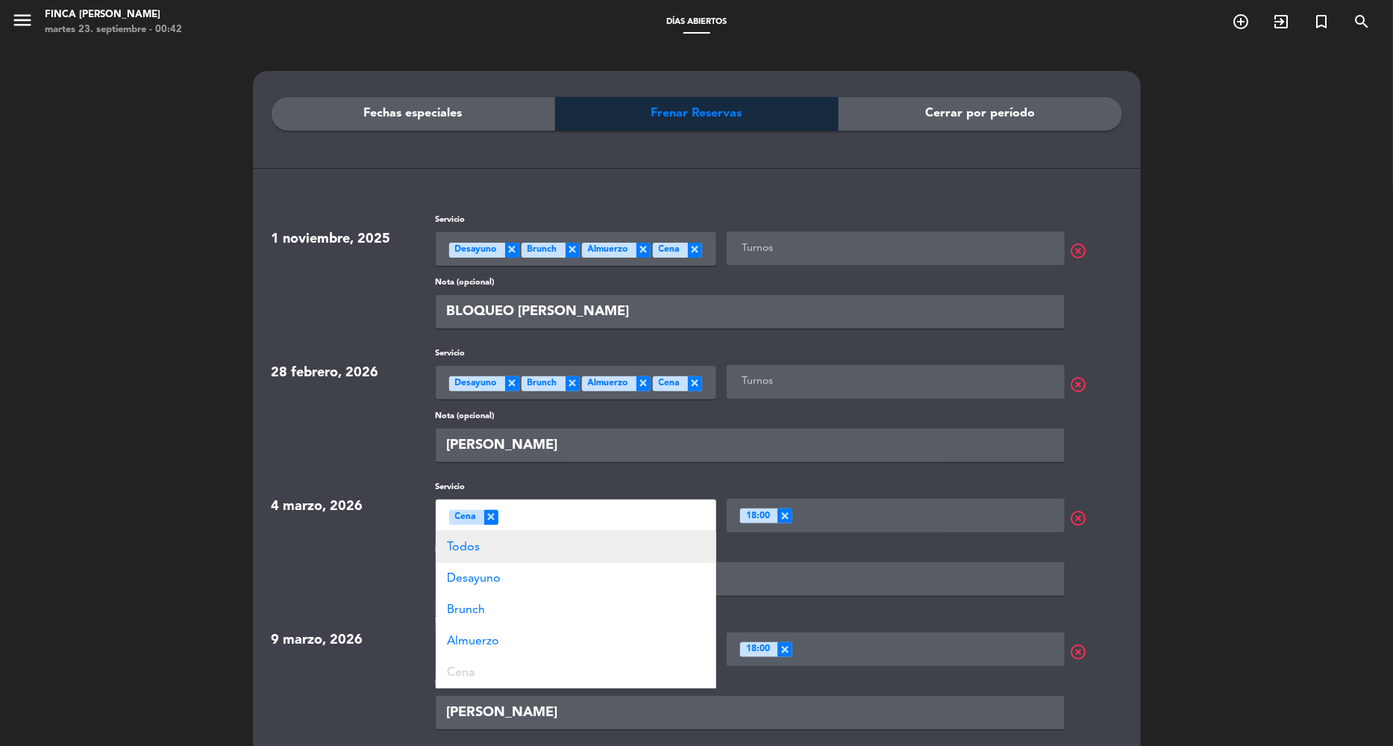
click at [535, 546] on div "Todos" at bounding box center [576, 546] width 281 height 31
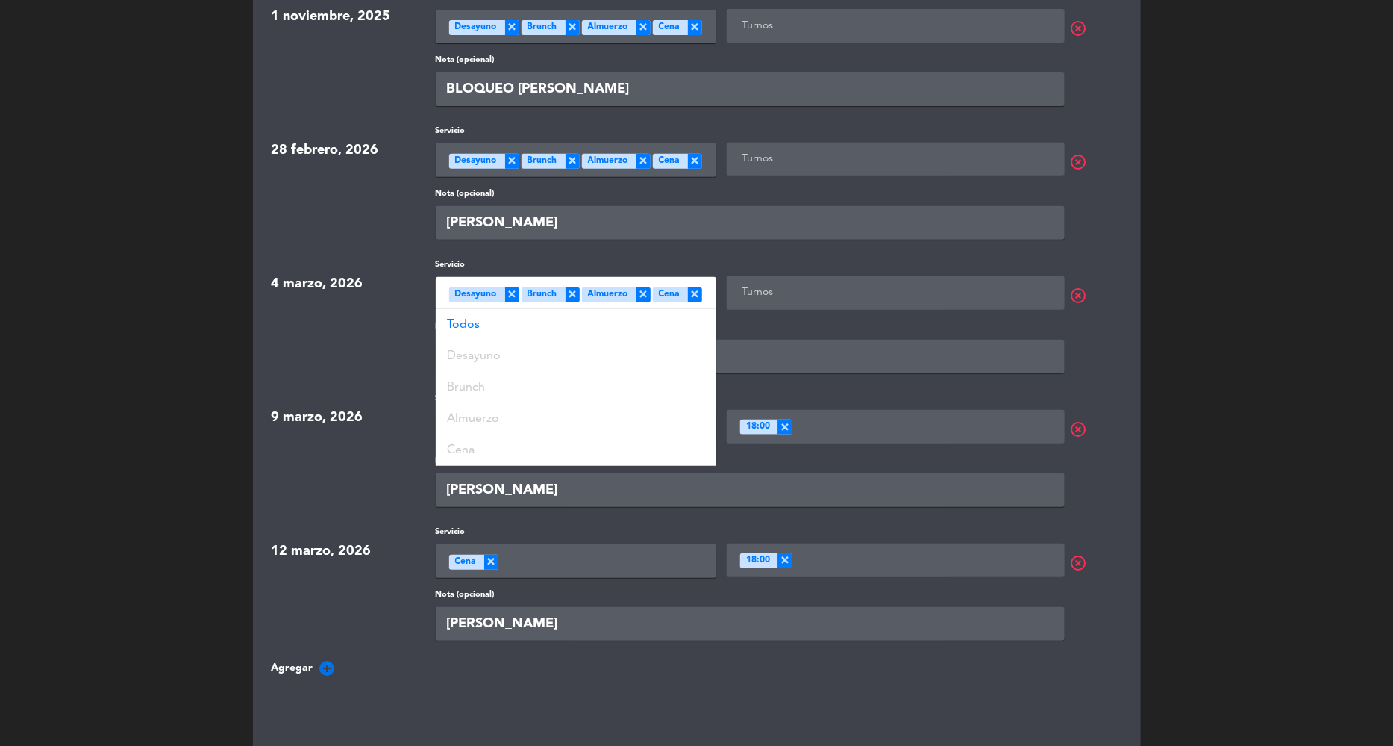
scroll to position [280, 0]
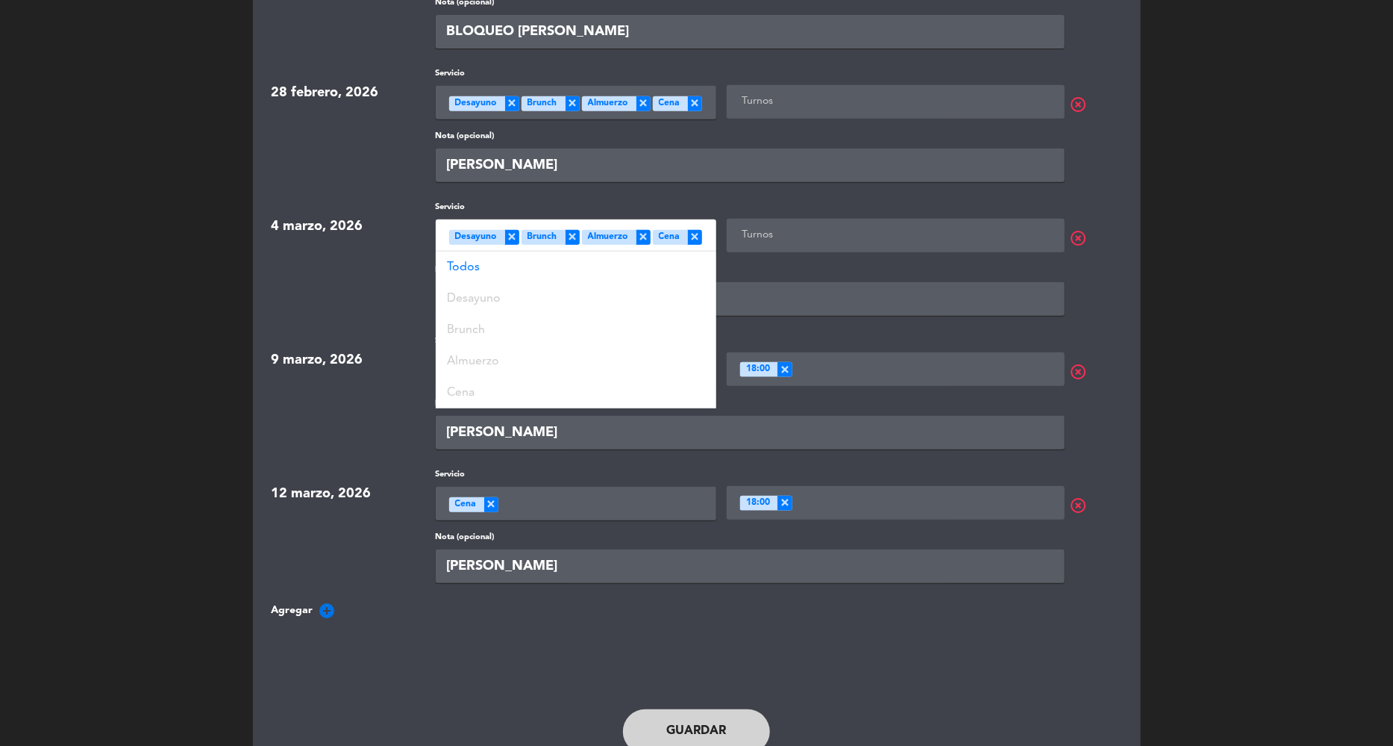
click at [366, 419] on span "9 marzo, 2026" at bounding box center [354, 391] width 164 height 115
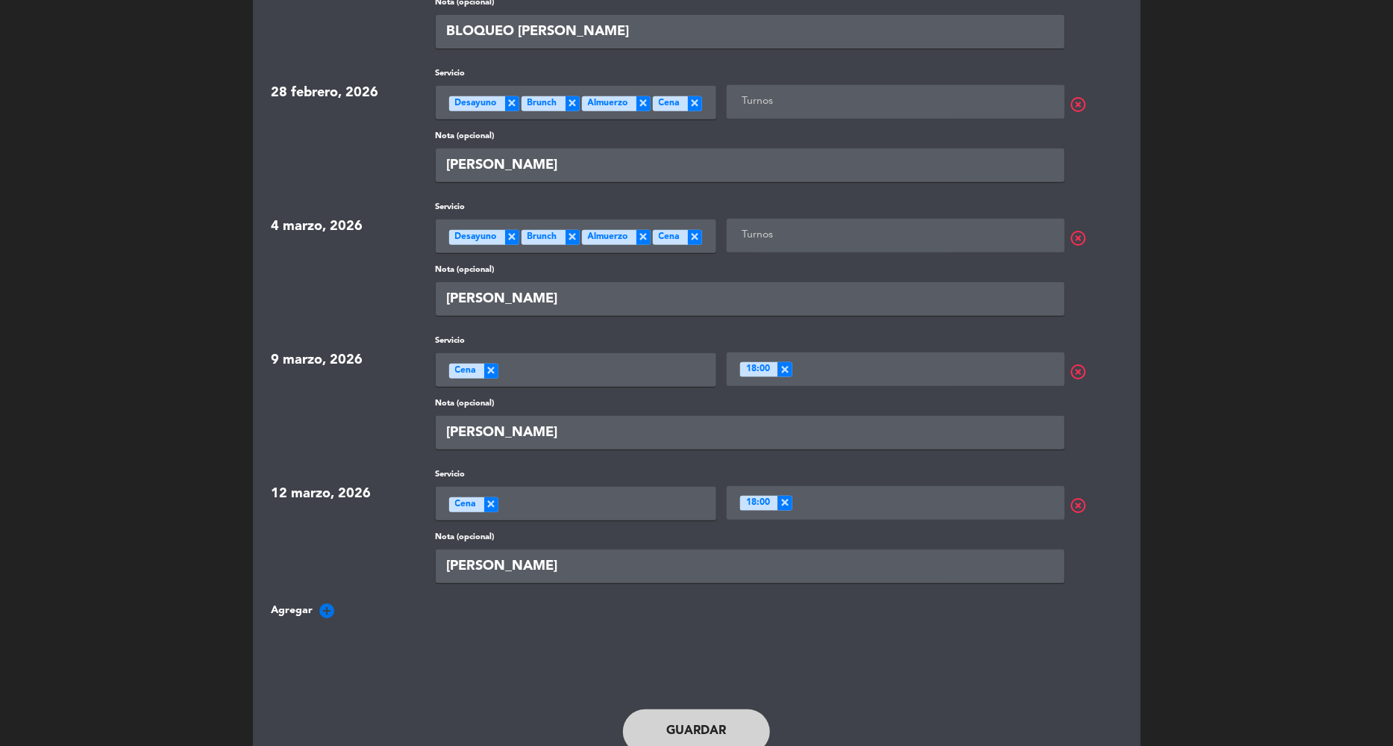
click at [540, 375] on div "Seleccione un servicio × Cena" at bounding box center [576, 370] width 281 height 34
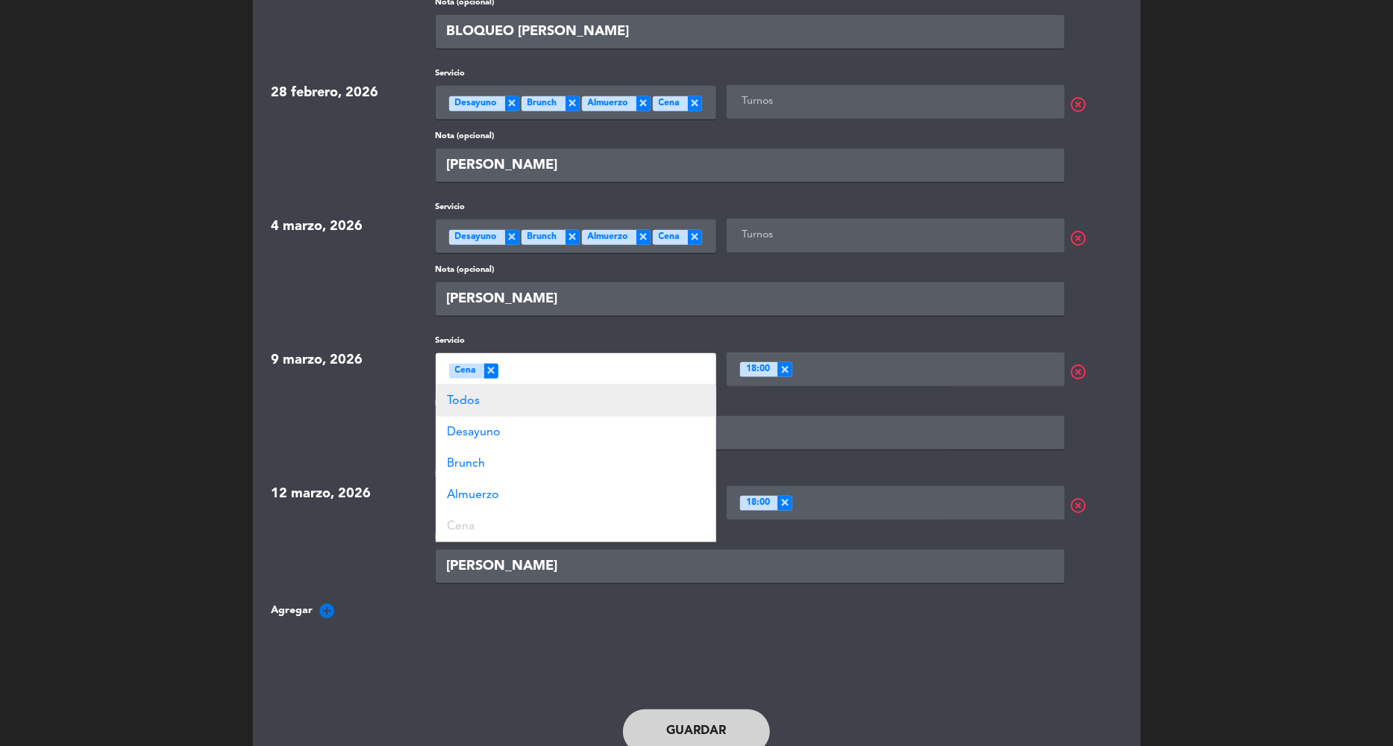
click at [539, 397] on div "Todos" at bounding box center [576, 400] width 281 height 31
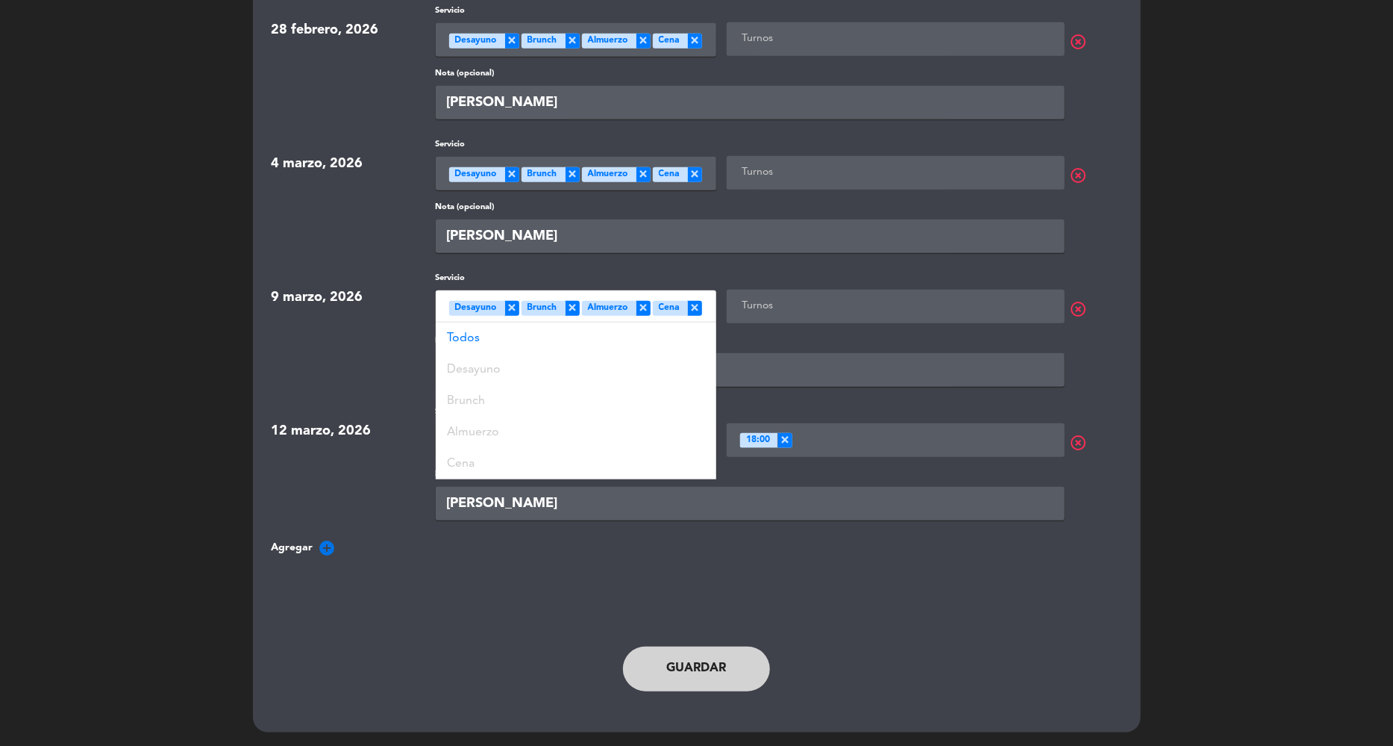
scroll to position [343, 0]
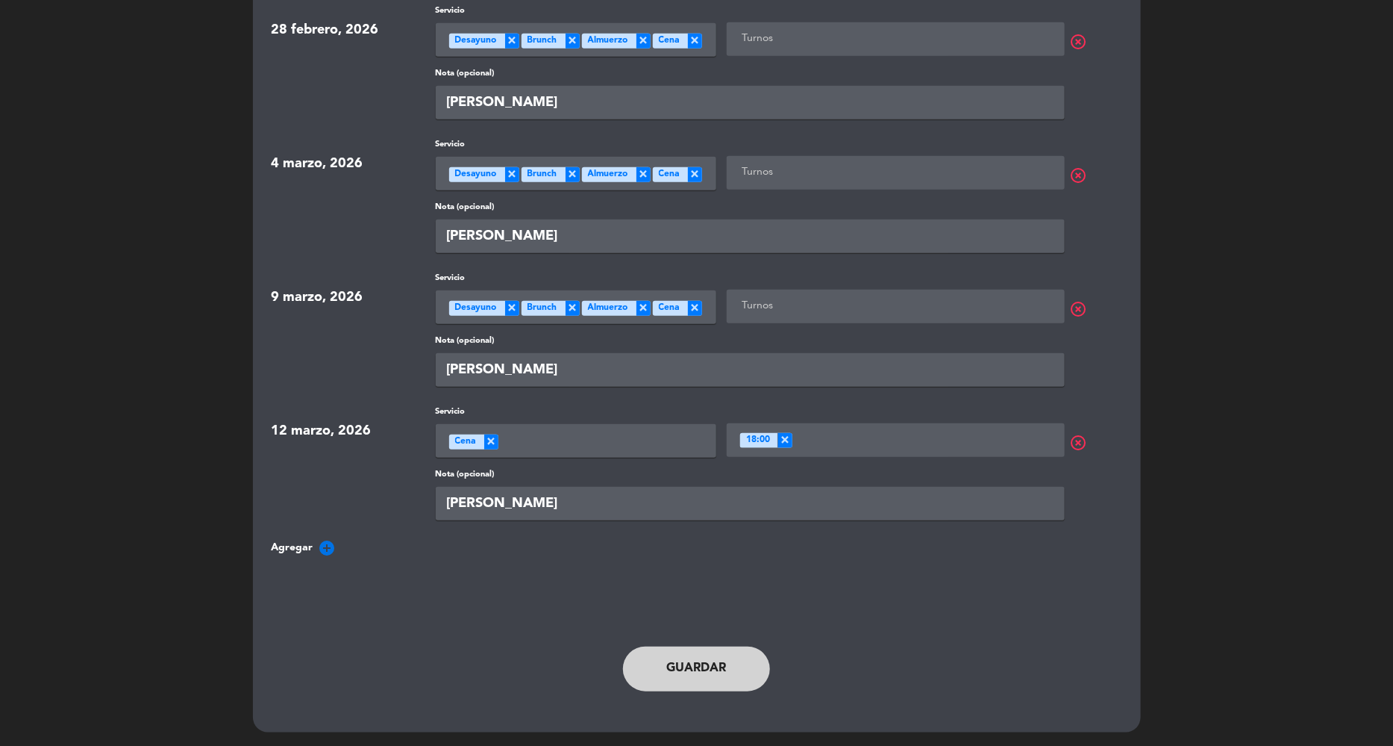
click at [373, 360] on span "9 marzo, 2026" at bounding box center [354, 329] width 164 height 115
click at [527, 439] on div "Seleccione un servicio × Cena" at bounding box center [576, 441] width 281 height 34
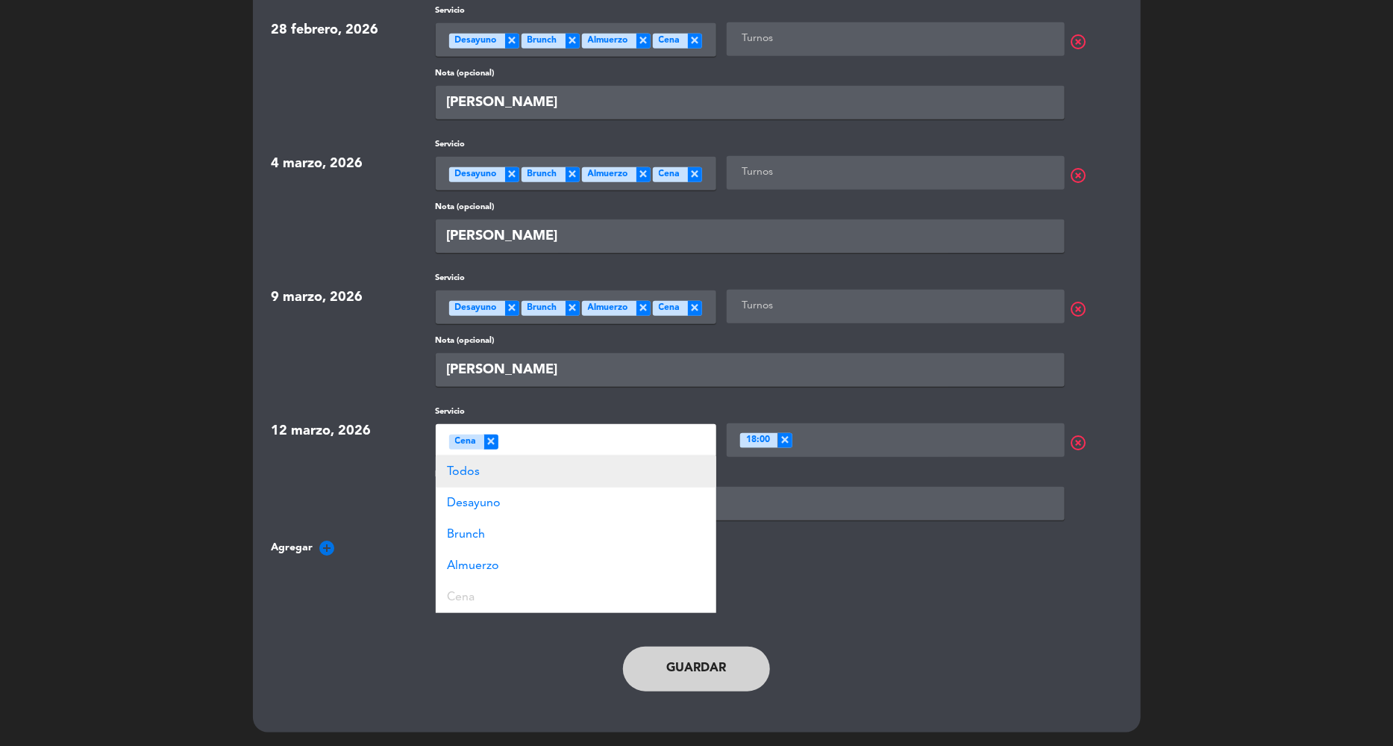
click at [522, 468] on div "Todos" at bounding box center [576, 471] width 281 height 31
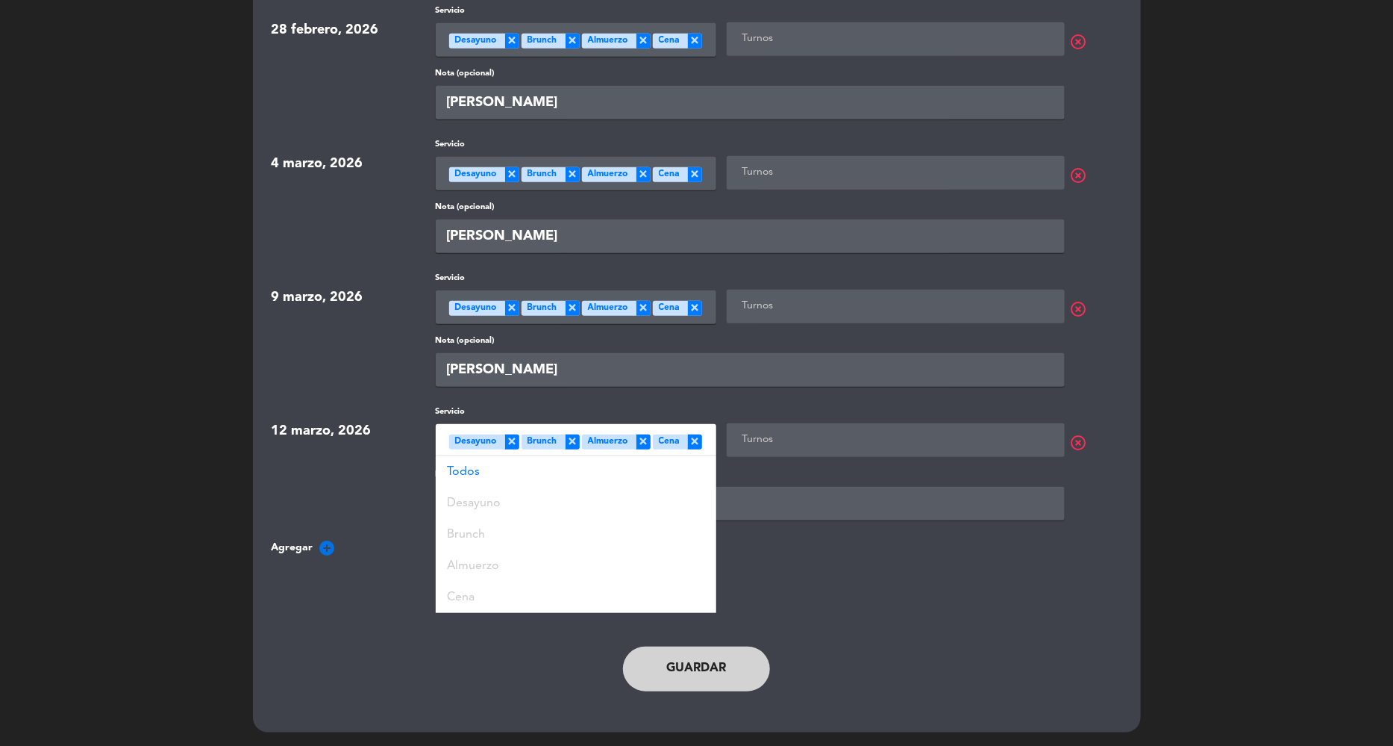
click at [828, 595] on div "Fechas especiales Frenar Reservas Cerrar por período 1 noviembre, 2025 Servicio…" at bounding box center [697, 230] width 851 height 952
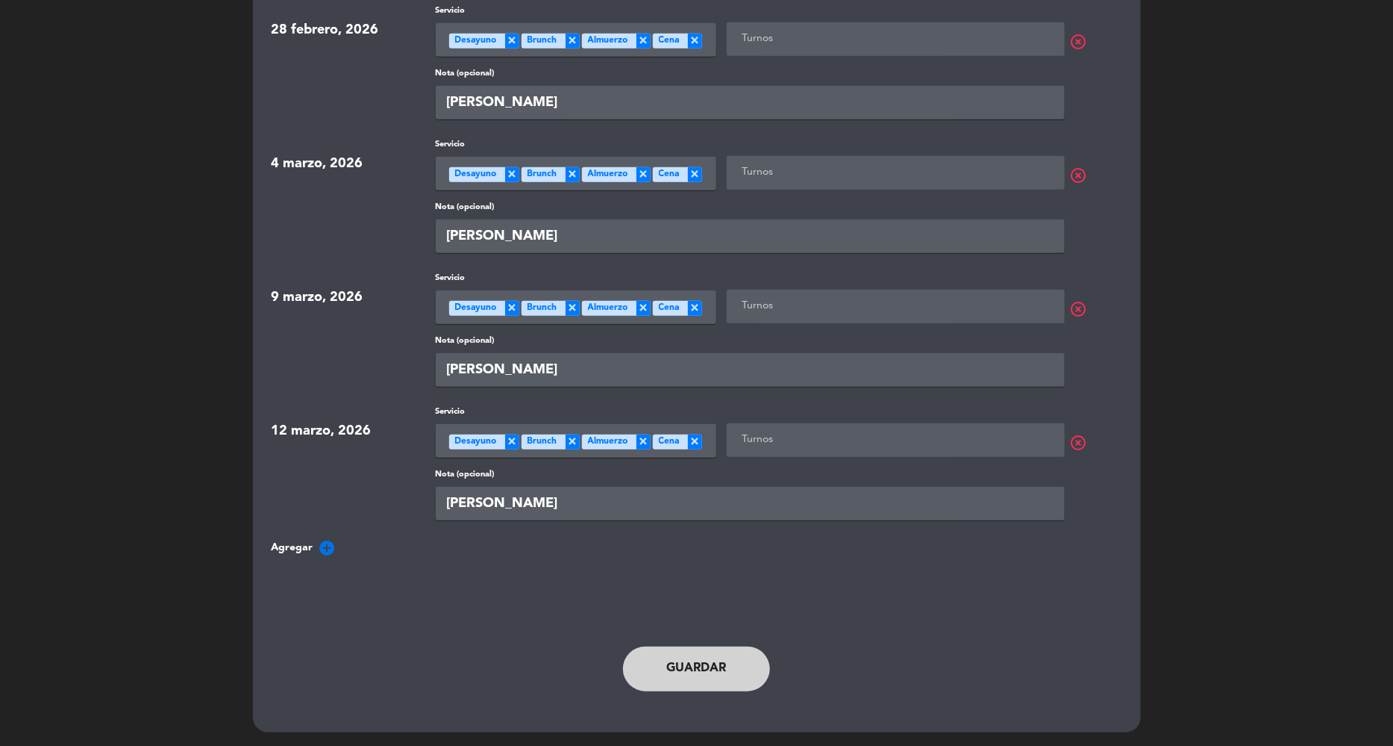
click at [715, 668] on button "Guardar" at bounding box center [697, 668] width 148 height 45
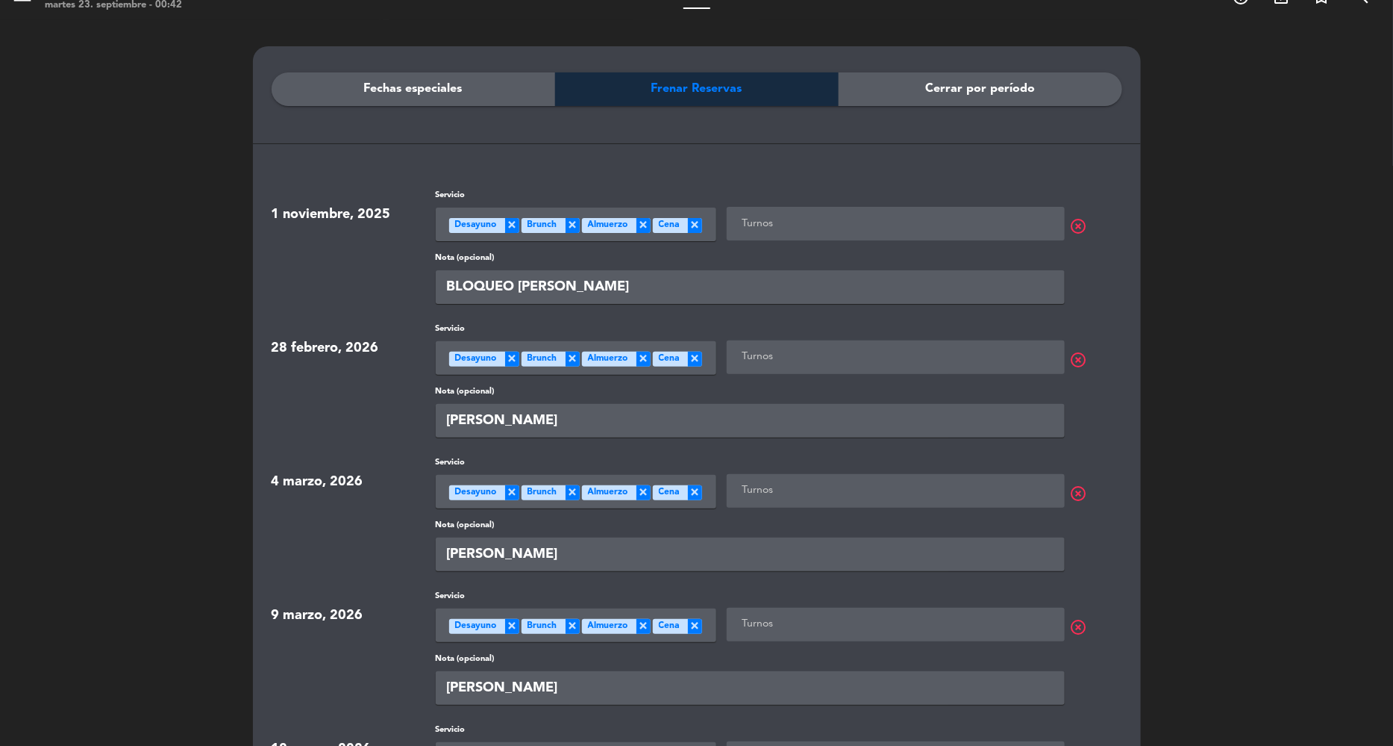
scroll to position [0, 0]
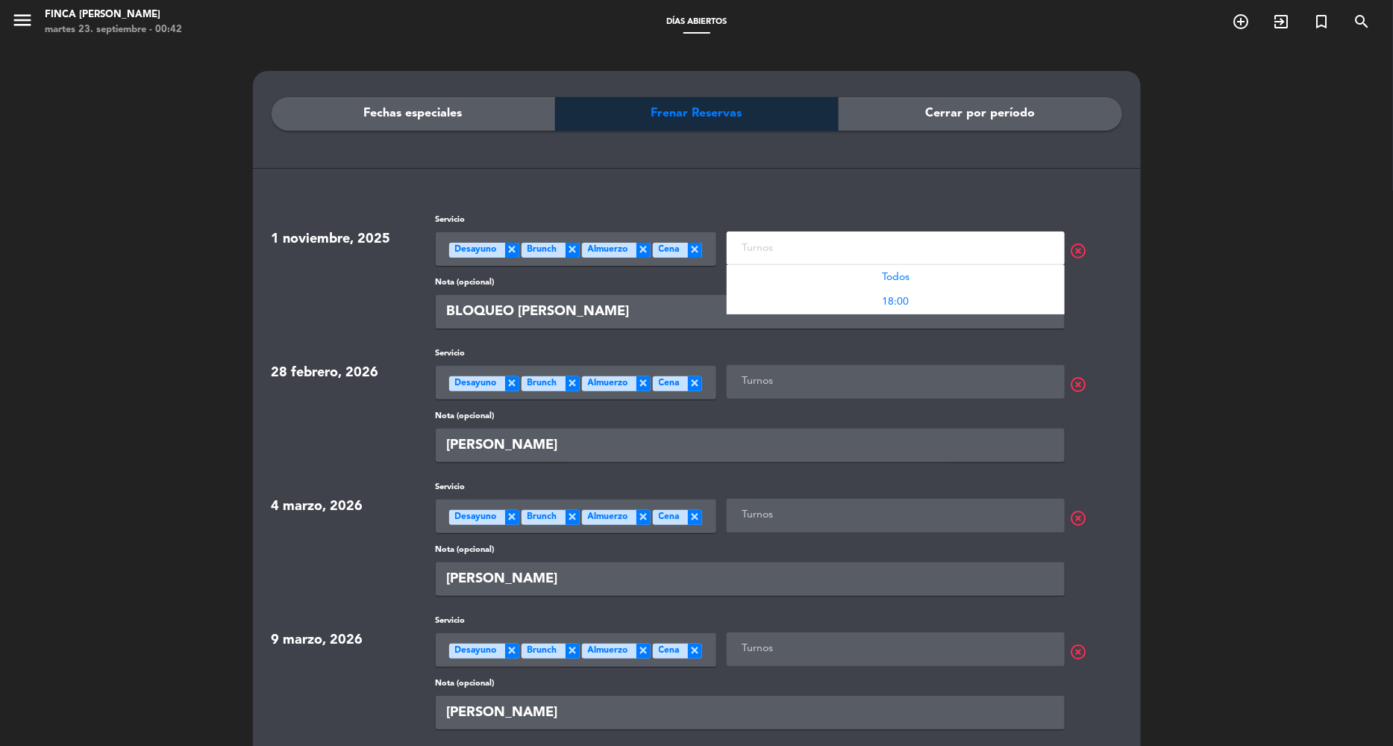
click at [791, 244] on input "text" at bounding box center [897, 248] width 319 height 19
click at [819, 278] on div "Todos" at bounding box center [896, 277] width 338 height 25
click at [794, 374] on input "text" at bounding box center [897, 381] width 319 height 19
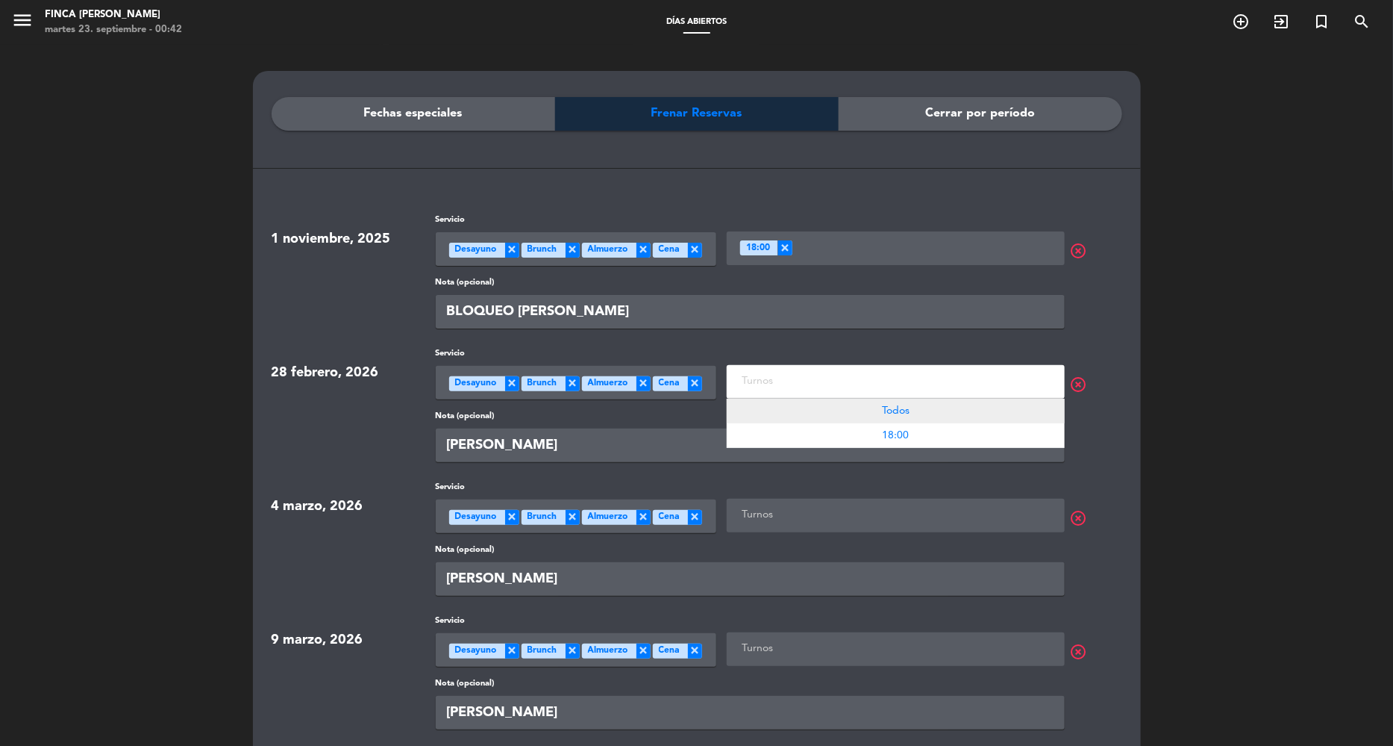
click at [793, 405] on div "Todos" at bounding box center [896, 411] width 338 height 25
click at [799, 505] on div "Turnos" at bounding box center [896, 511] width 338 height 25
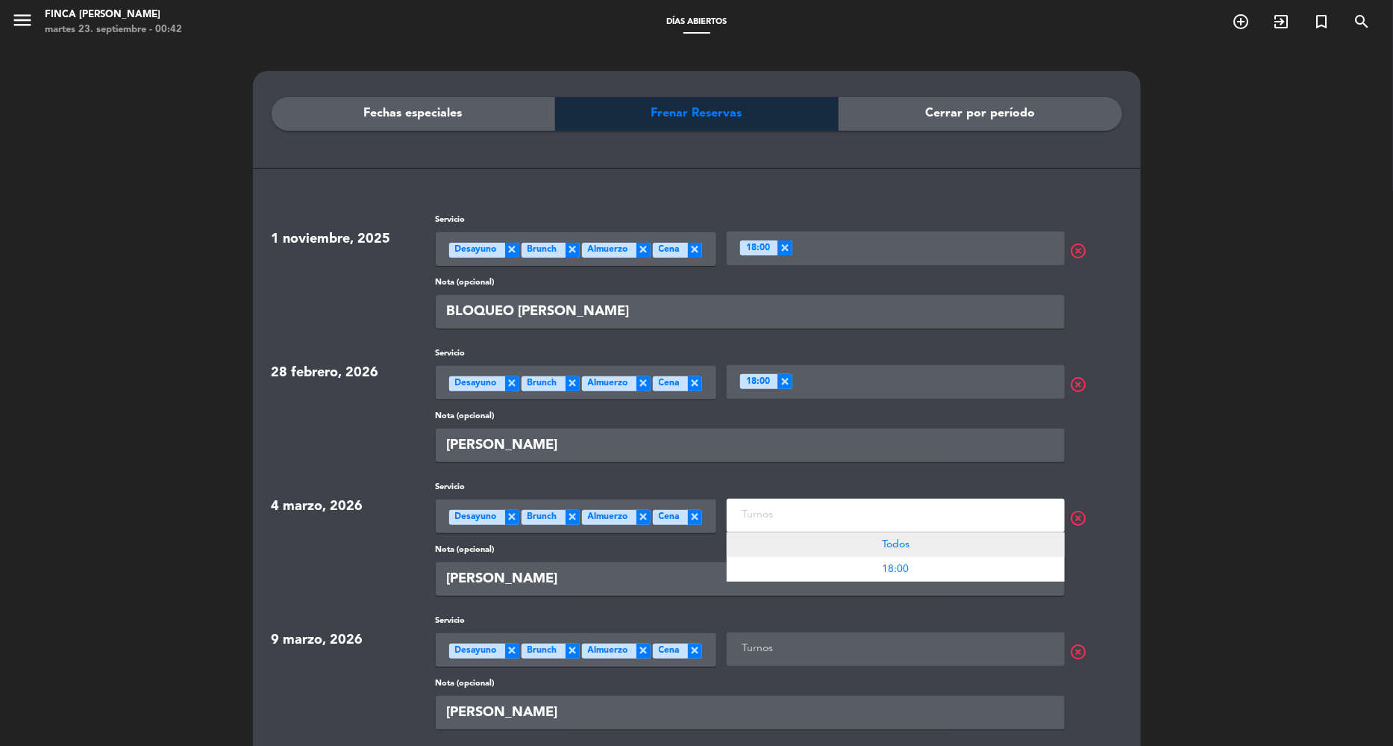
click at [802, 539] on div "Todos" at bounding box center [896, 544] width 338 height 25
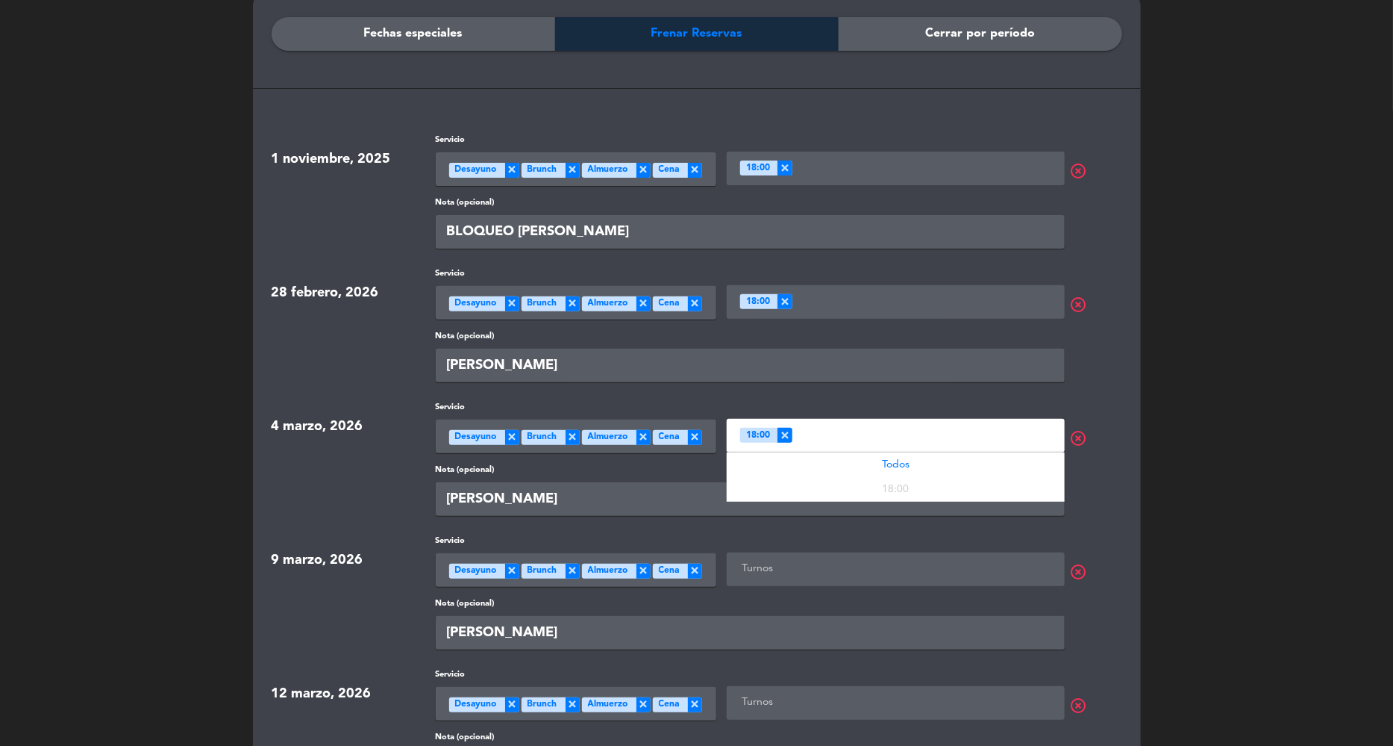
scroll to position [186, 0]
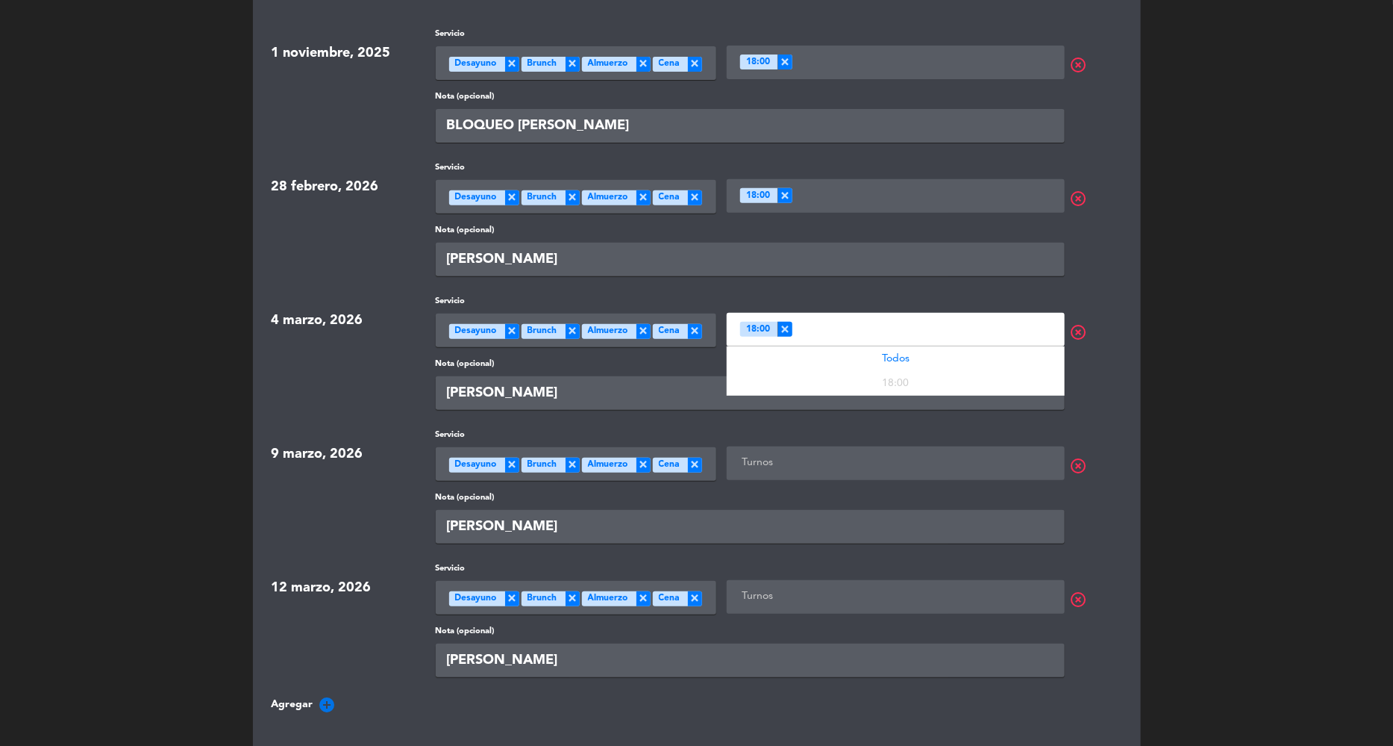
click at [805, 466] on input "text" at bounding box center [897, 463] width 319 height 19
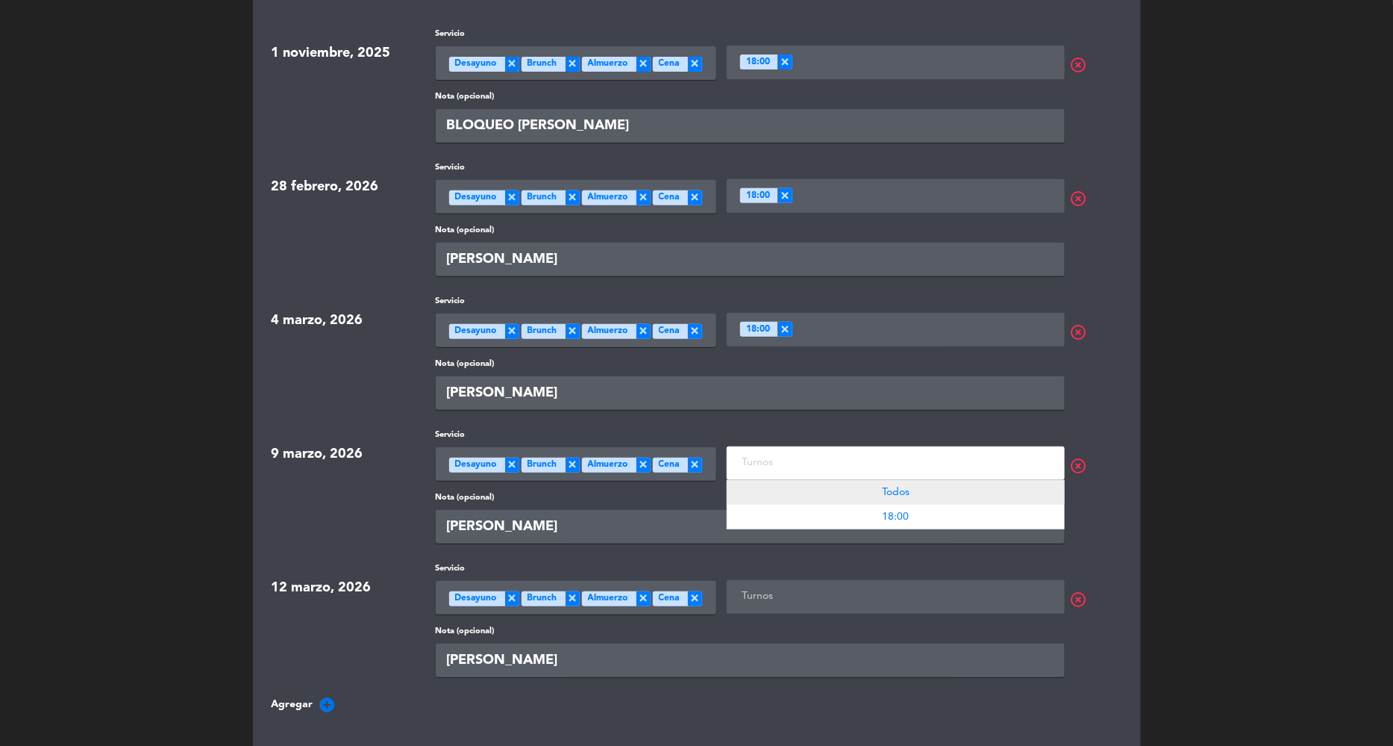
drag, startPoint x: 813, startPoint y: 510, endPoint x: 815, endPoint y: 490, distance: 19.5
click at [815, 490] on div "Todos 18:00" at bounding box center [896, 504] width 338 height 49
click at [814, 490] on div "Todos" at bounding box center [896, 492] width 338 height 25
click at [804, 591] on input "text" at bounding box center [897, 596] width 319 height 19
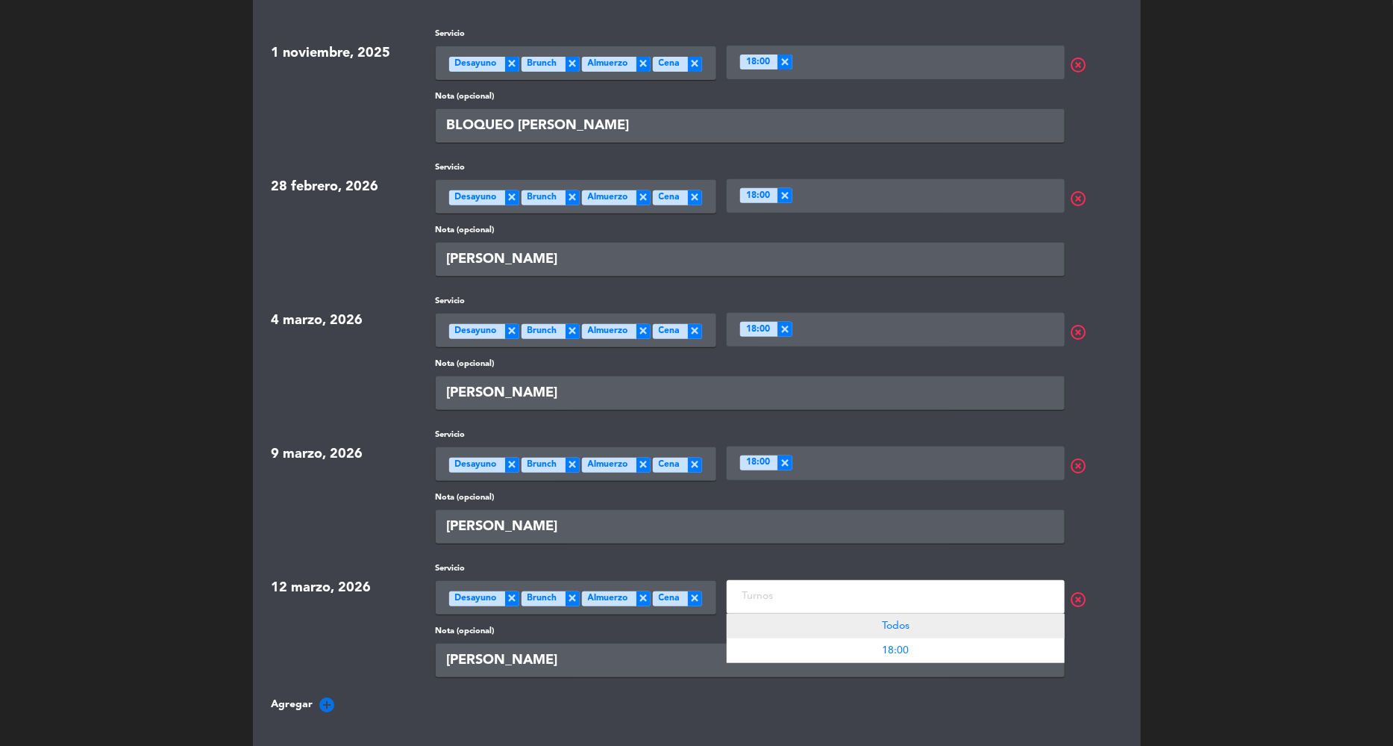
click at [817, 614] on div "Todos" at bounding box center [896, 626] width 338 height 25
click at [821, 625] on div "Todos" at bounding box center [896, 626] width 338 height 25
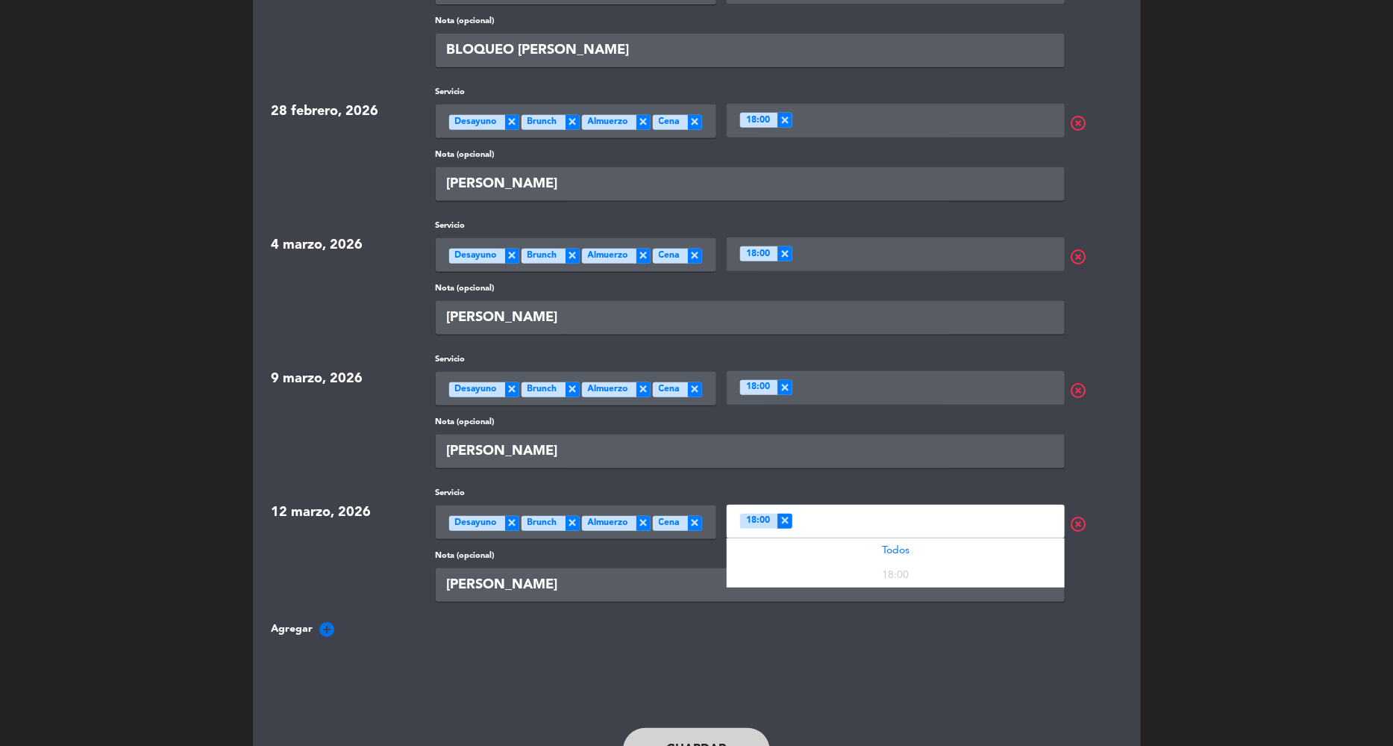
scroll to position [343, 0]
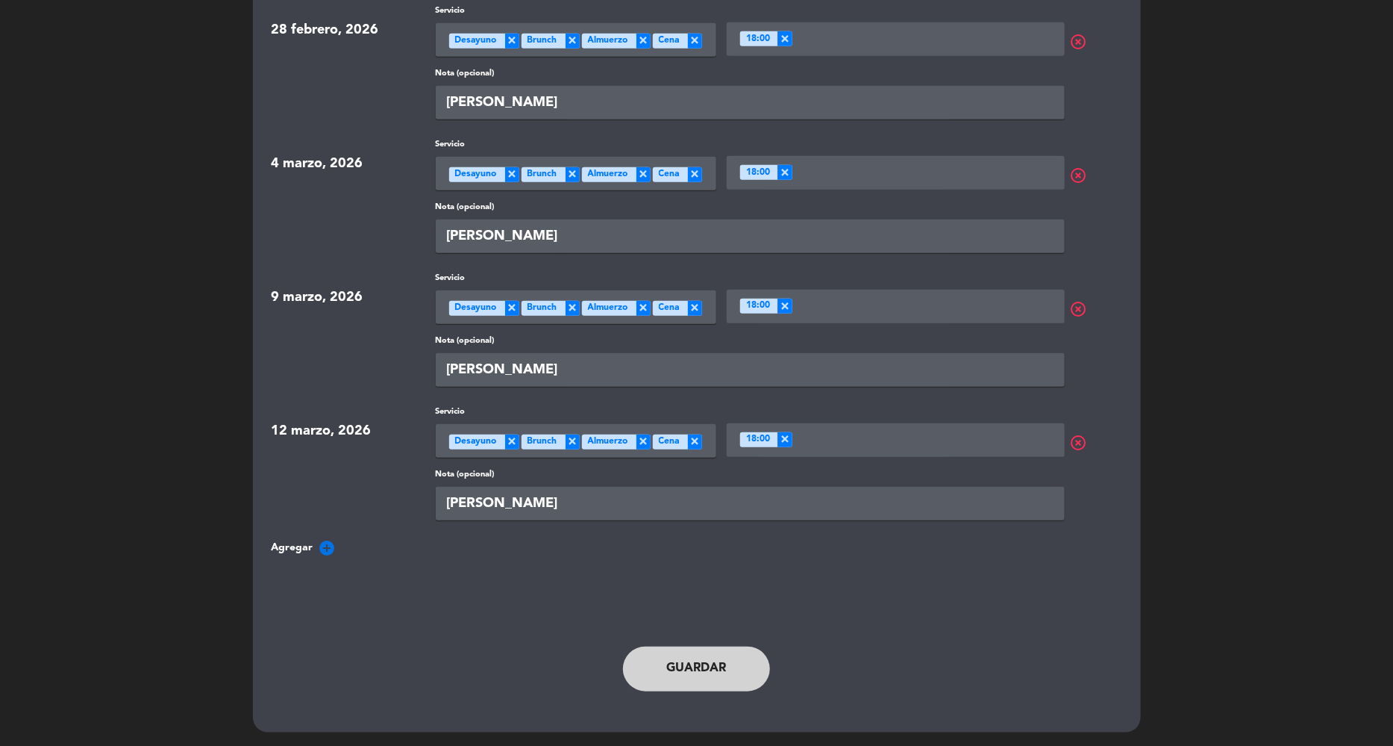
click at [705, 674] on button "Guardar" at bounding box center [697, 668] width 148 height 45
click at [695, 665] on button "Guardar" at bounding box center [697, 668] width 148 height 45
click at [696, 663] on button "Guardar" at bounding box center [697, 668] width 148 height 45
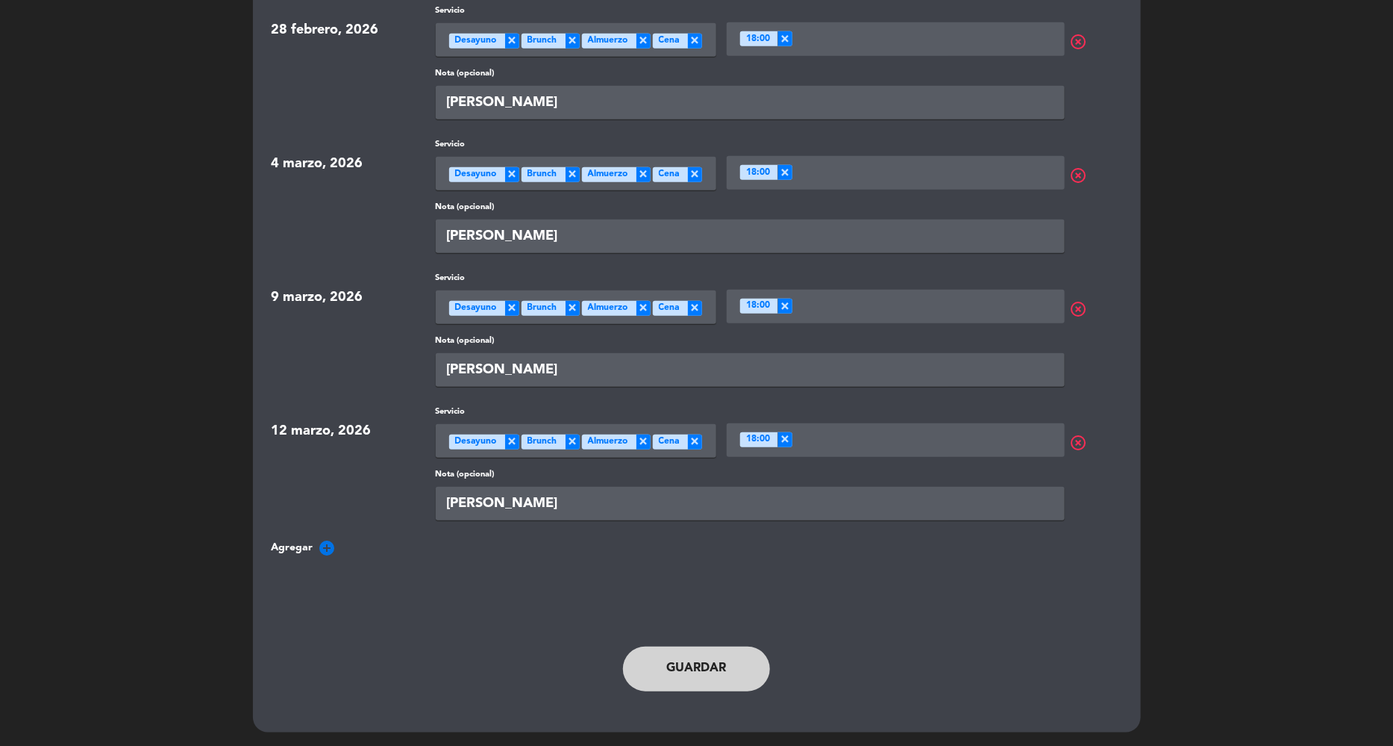
click at [778, 444] on span "×" at bounding box center [785, 439] width 15 height 15
click at [669, 677] on button "Guardar" at bounding box center [697, 668] width 148 height 45
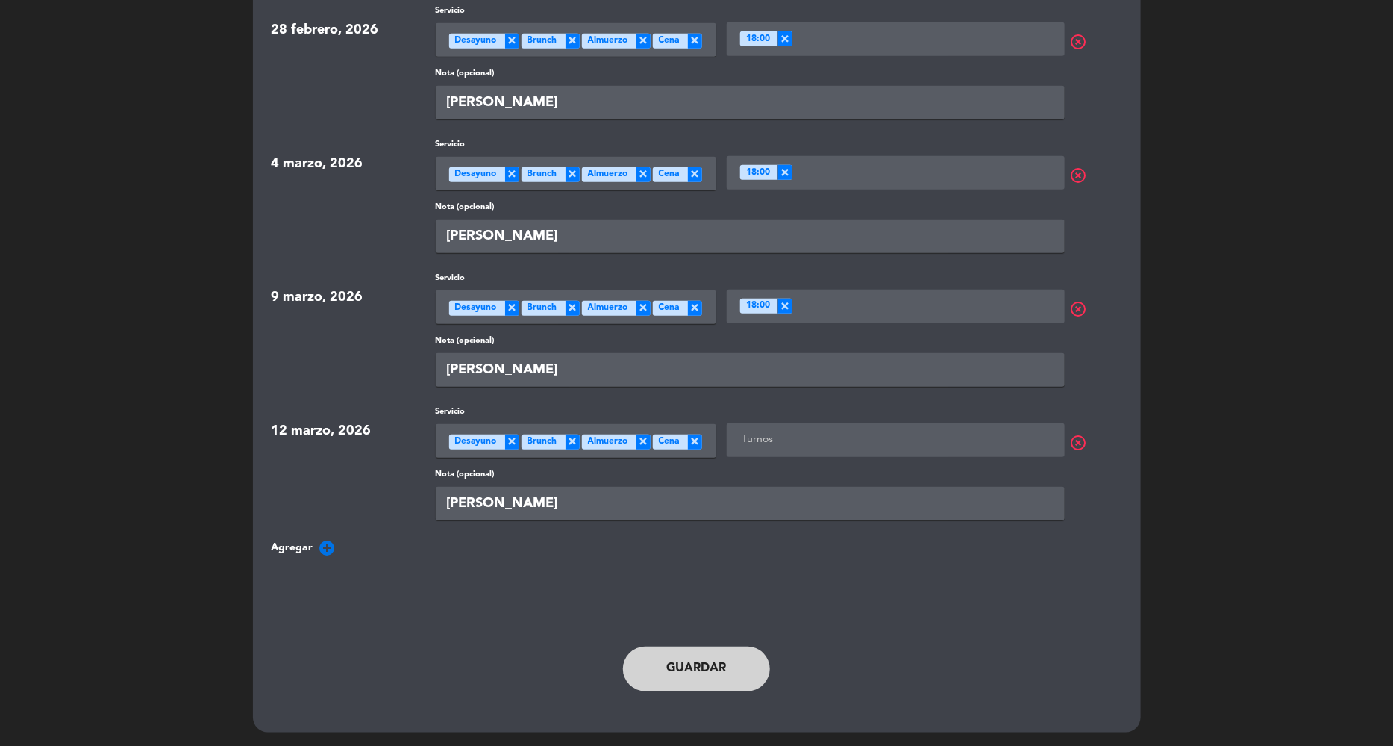
click at [669, 677] on button "Guardar" at bounding box center [697, 668] width 148 height 45
